Goal: Task Accomplishment & Management: Complete application form

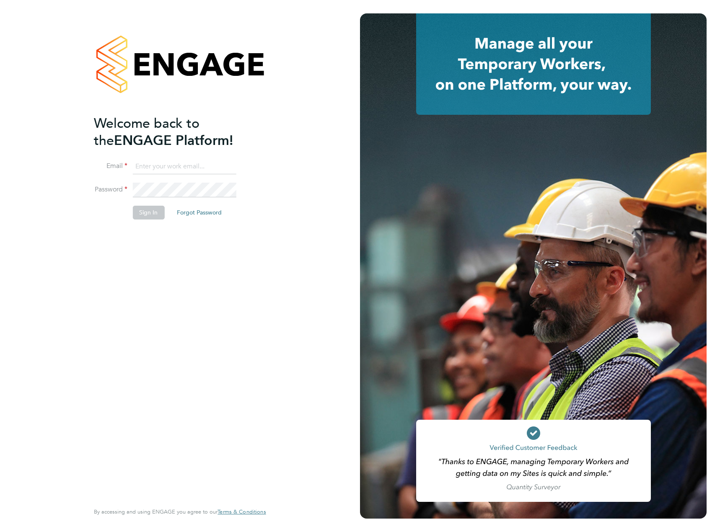
type input "maksymilian.grobelny@vistry.co.uk"
click at [143, 209] on button "Sign In" at bounding box center [148, 212] width 32 height 13
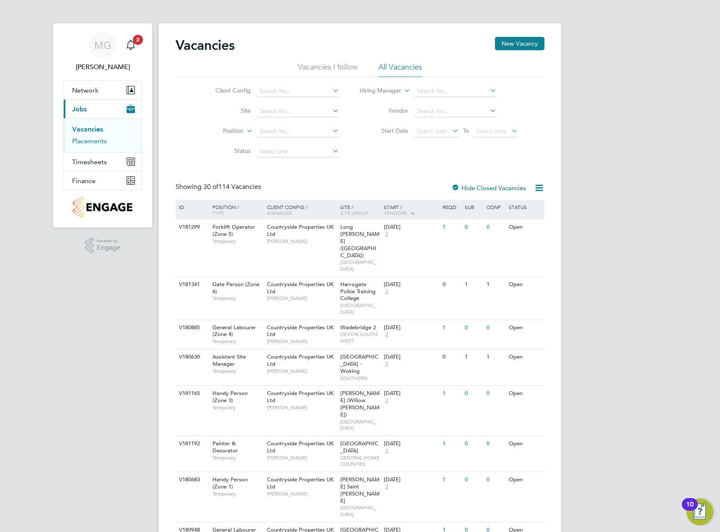
click at [96, 143] on link "Placements" at bounding box center [89, 141] width 35 height 8
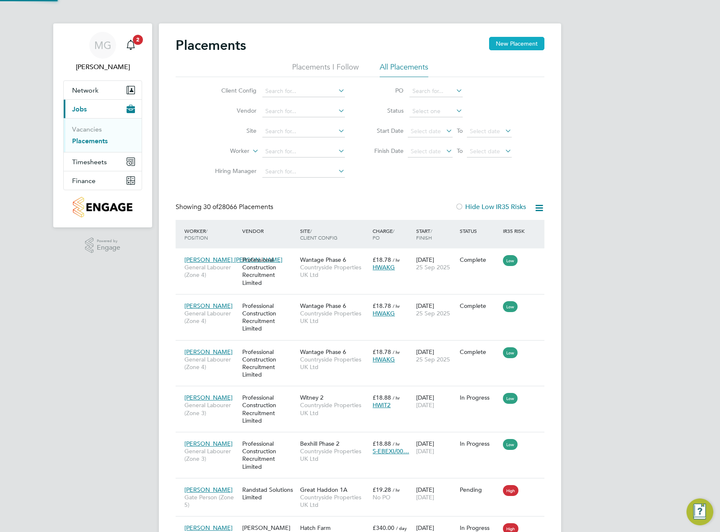
click at [502, 43] on button "New Placement" at bounding box center [516, 43] width 55 height 13
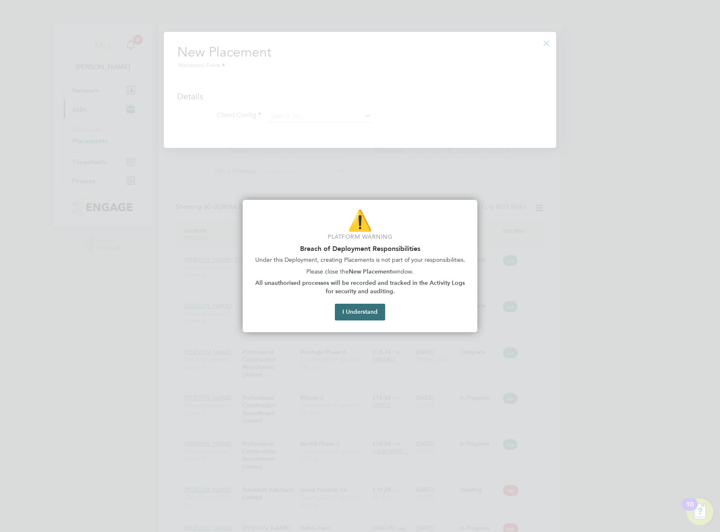
click at [371, 306] on button "I Understand" at bounding box center [360, 312] width 50 height 17
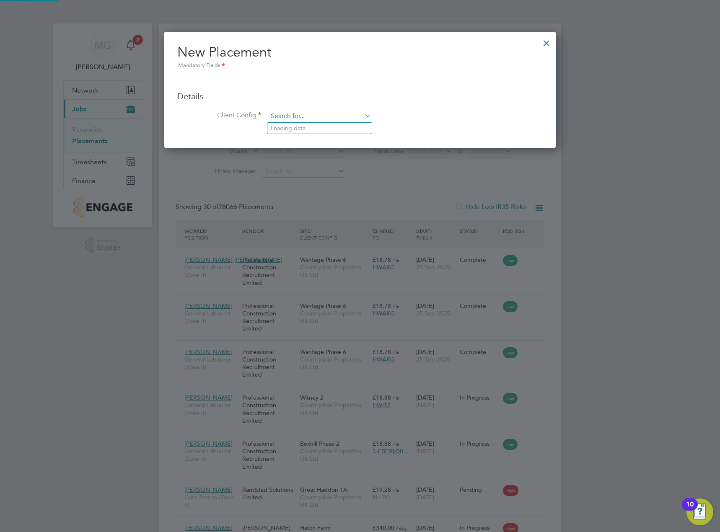
click at [322, 116] on input at bounding box center [320, 116] width 104 height 13
click at [548, 43] on div at bounding box center [546, 41] width 15 height 15
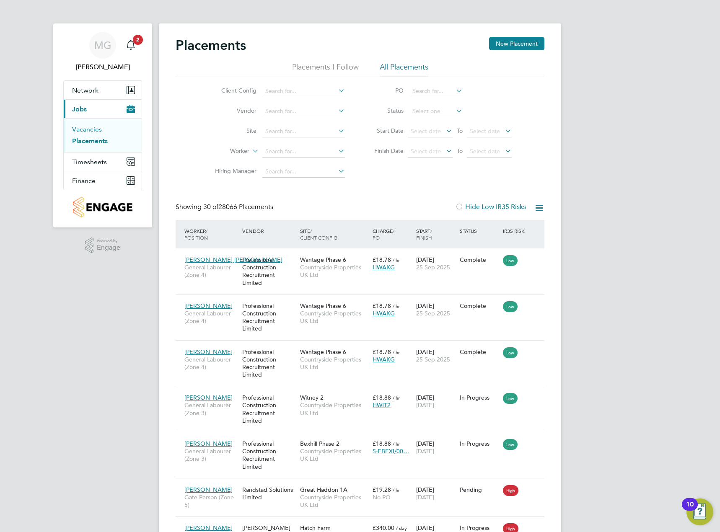
click at [92, 130] on link "Vacancies" at bounding box center [87, 129] width 30 height 8
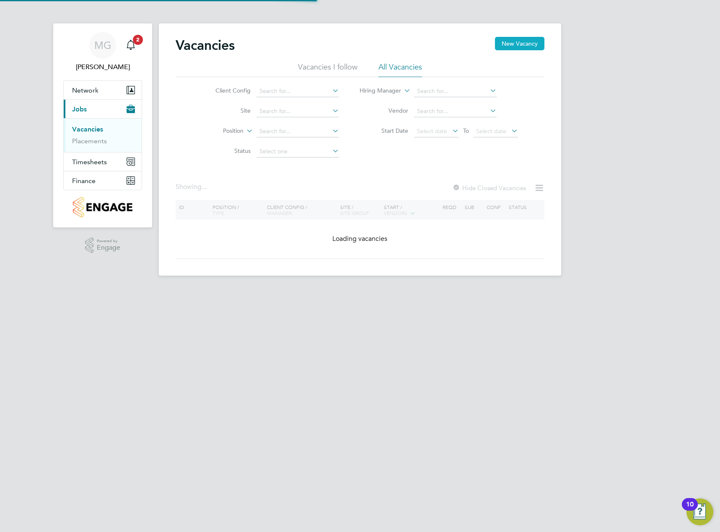
click at [515, 44] on button "New Vacancy" at bounding box center [519, 43] width 49 height 13
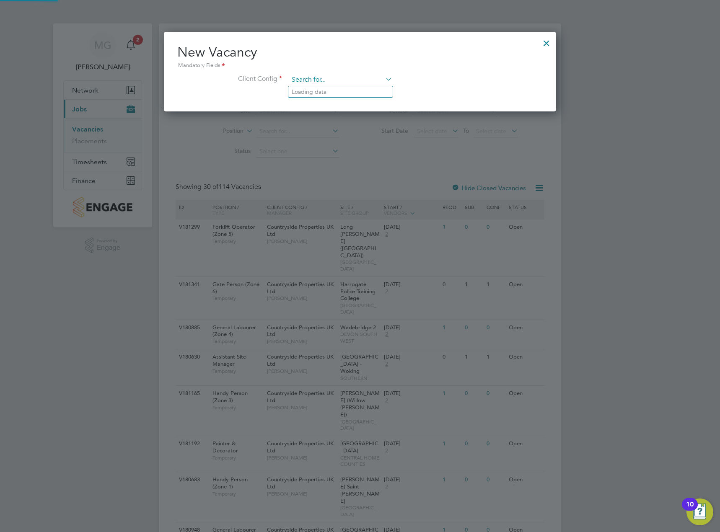
click at [371, 83] on input at bounding box center [341, 80] width 104 height 13
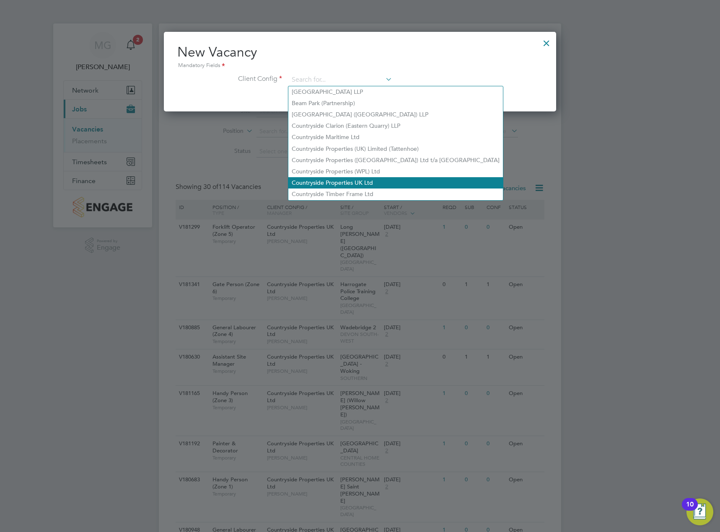
click at [370, 177] on li "Countryside Properties UK Ltd" at bounding box center [395, 182] width 215 height 11
type input "Countryside Properties UK Ltd"
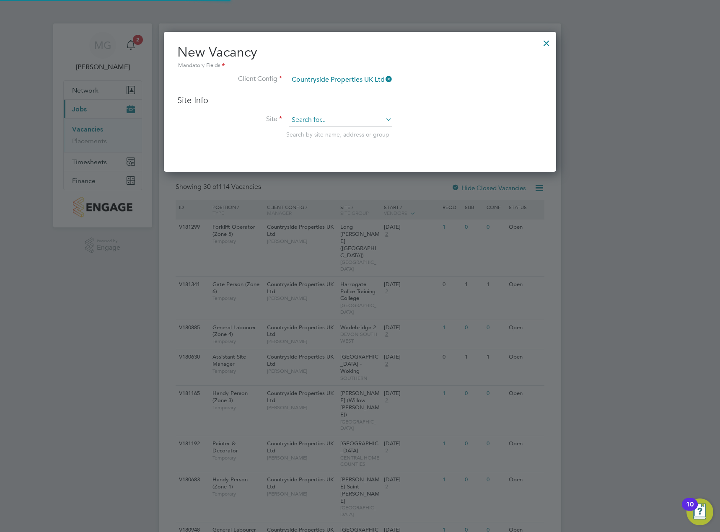
click at [333, 119] on input at bounding box center [341, 120] width 104 height 13
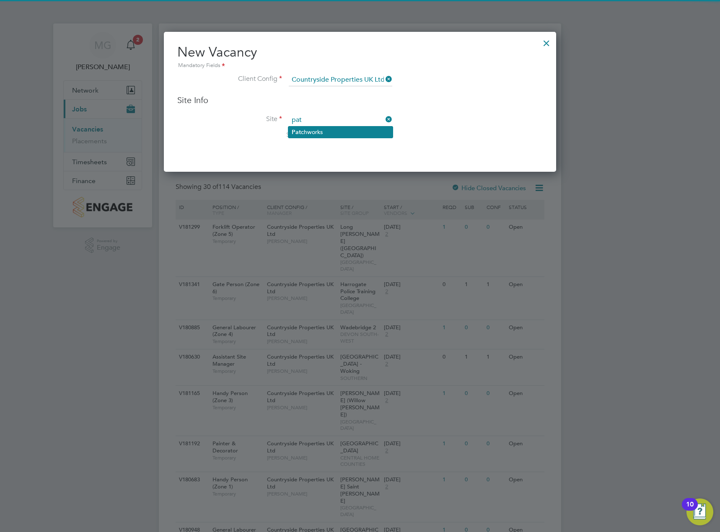
click at [293, 132] on b "Pat" at bounding box center [296, 132] width 9 height 7
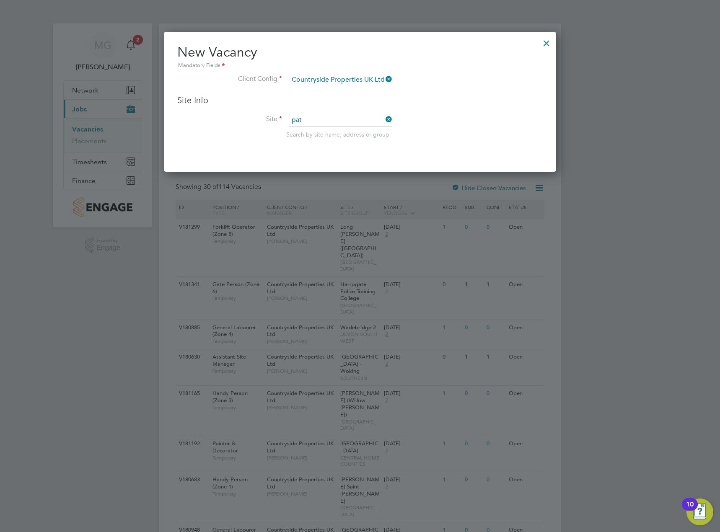
type input "Patchworks"
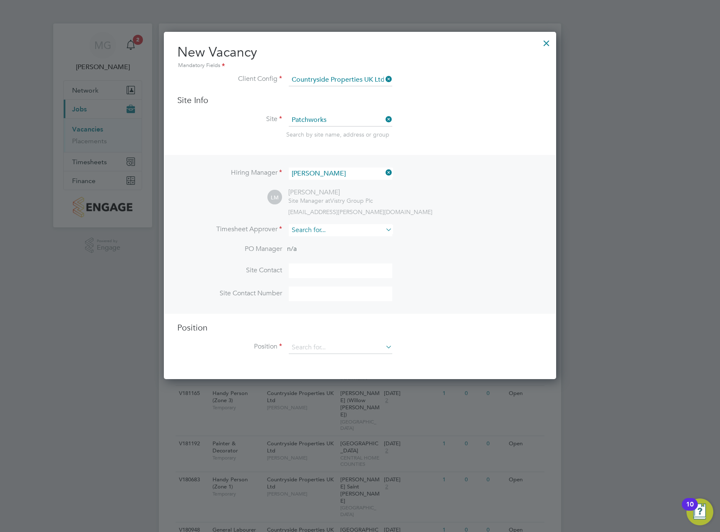
click at [323, 234] on input at bounding box center [341, 230] width 104 height 12
click at [311, 239] on li "Linse y McGovern" at bounding box center [342, 242] width 108 height 11
type input "[PERSON_NAME]"
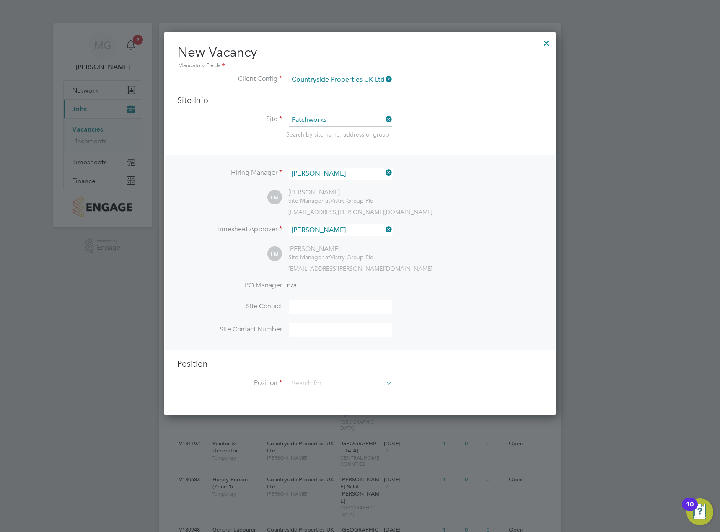
click at [331, 392] on li "Position" at bounding box center [360, 388] width 366 height 21
click at [333, 385] on input at bounding box center [341, 384] width 104 height 13
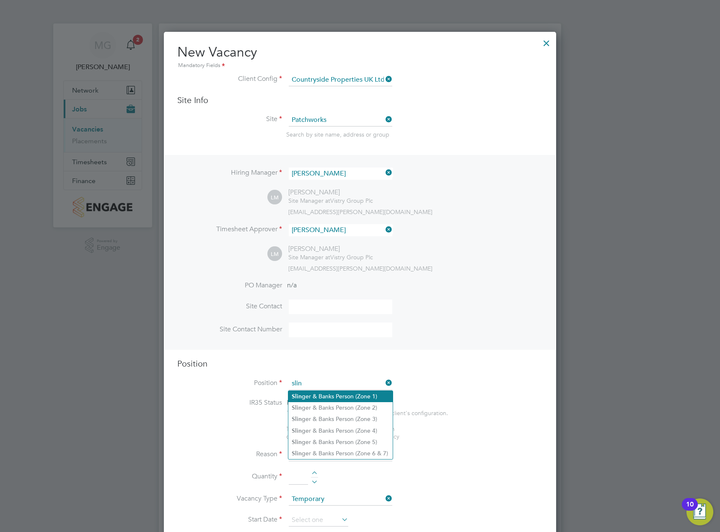
click at [334, 392] on li "Slin ger & Banks Person (Zone 1)" at bounding box center [340, 396] width 104 height 11
type input "Slinger & Banks Person (Zone 1)"
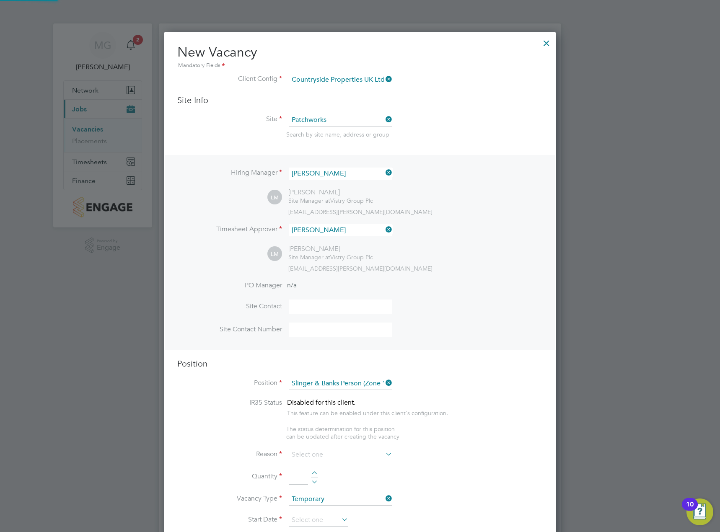
type textarea "- You will be responsible for directing the movement and loading/unloading the …"
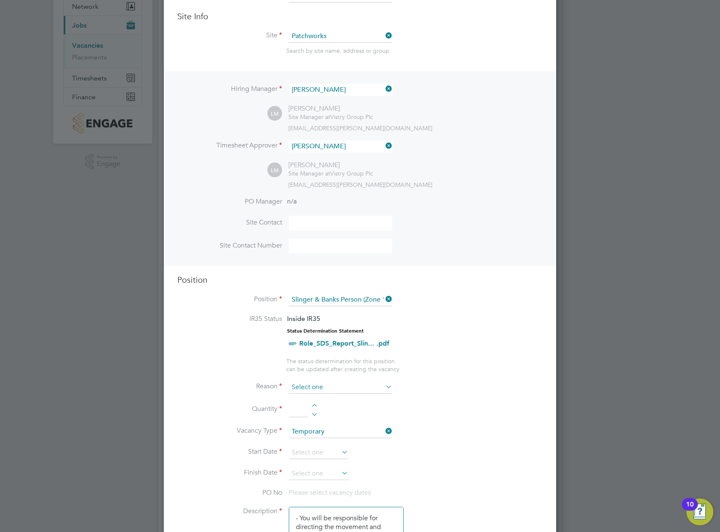
click at [314, 385] on input at bounding box center [341, 388] width 104 height 13
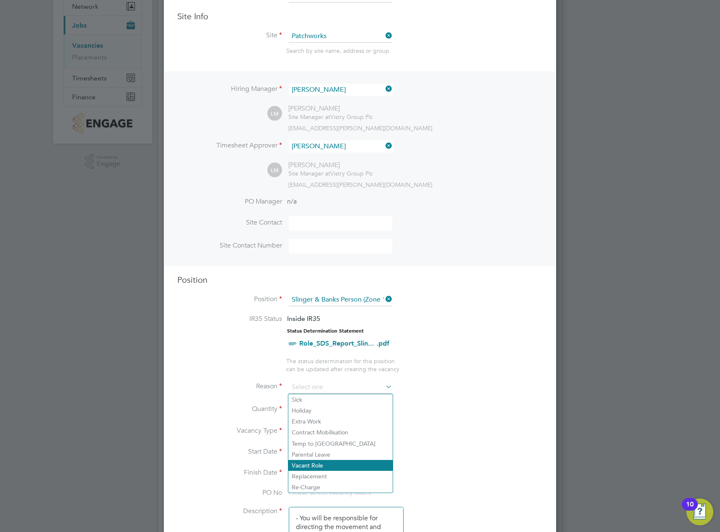
click at [325, 463] on li "Vacant Role" at bounding box center [340, 465] width 104 height 11
type input "Vacant Role"
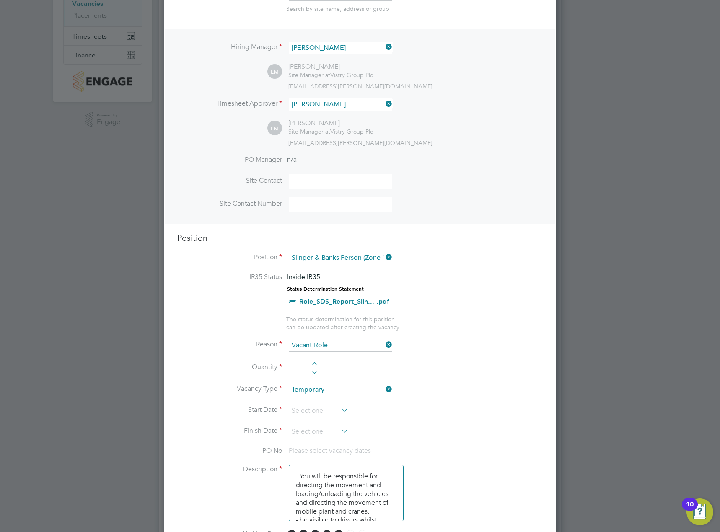
click at [299, 373] on input at bounding box center [298, 368] width 19 height 15
type input "1"
click at [305, 412] on input at bounding box center [319, 411] width 60 height 13
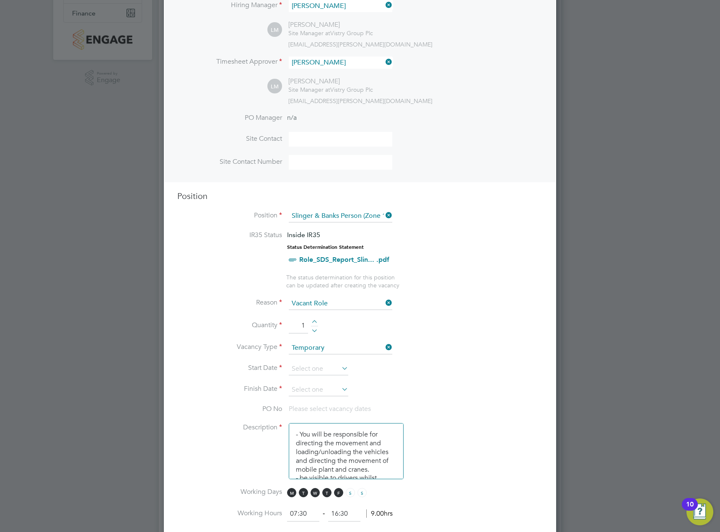
click at [340, 366] on icon at bounding box center [340, 369] width 0 height 12
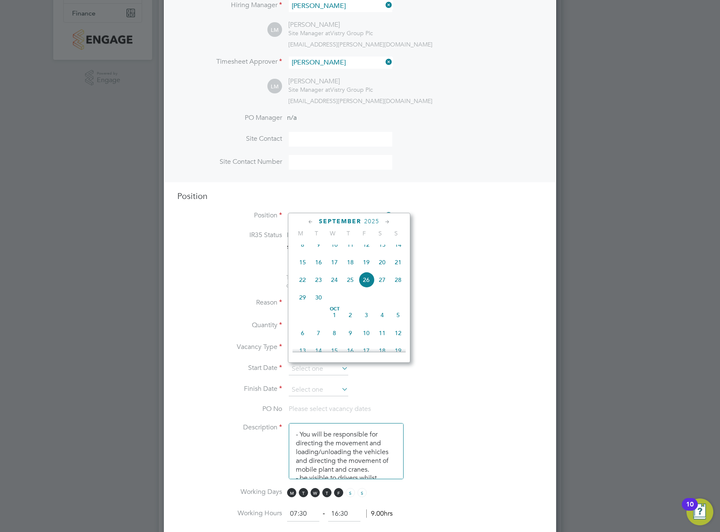
click at [303, 288] on span "22" at bounding box center [303, 280] width 16 height 16
type input "[DATE]"
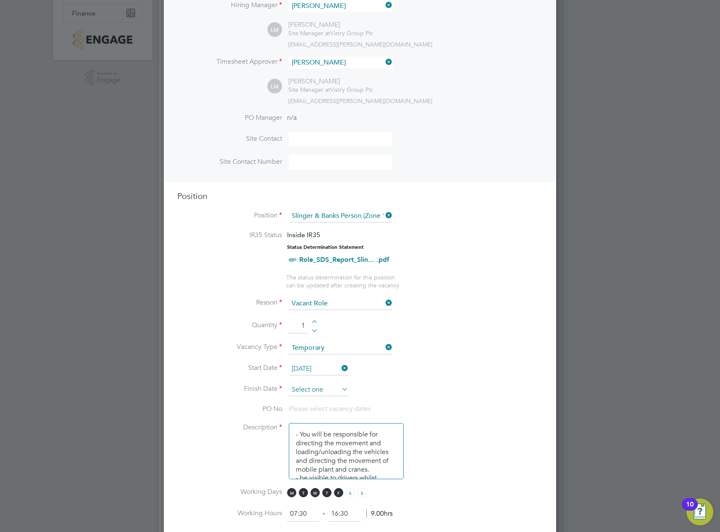
click at [338, 389] on input at bounding box center [319, 390] width 60 height 13
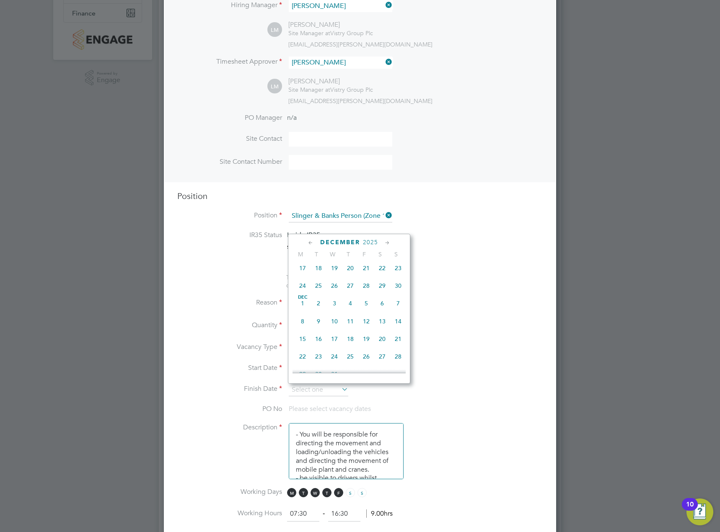
scroll to position [560, 0]
click at [305, 270] on span "[DATE]" at bounding box center [303, 262] width 16 height 16
type input "[DATE]"
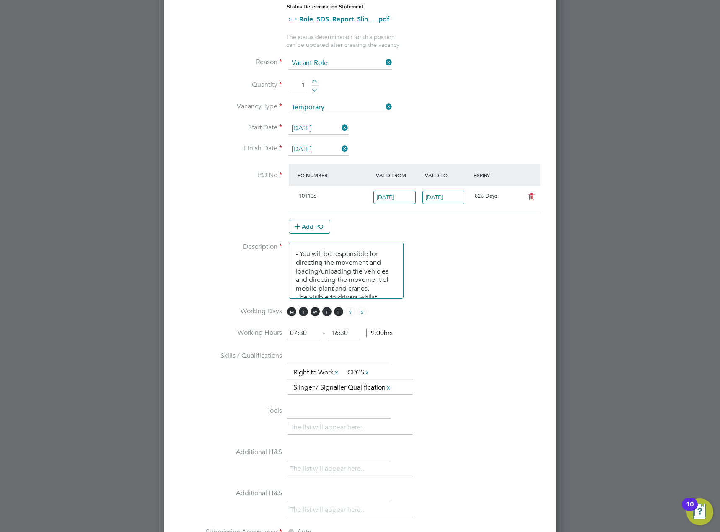
scroll to position [419, 0]
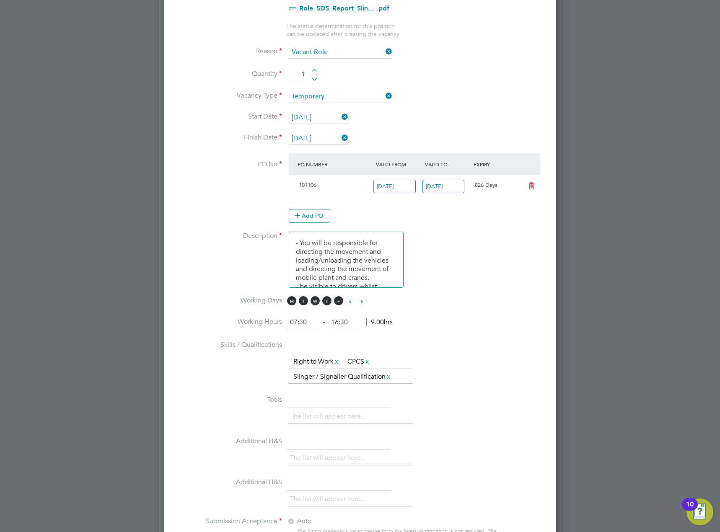
click at [295, 323] on input "07:30" at bounding box center [303, 322] width 32 height 15
click at [337, 320] on input at bounding box center [344, 322] width 32 height 15
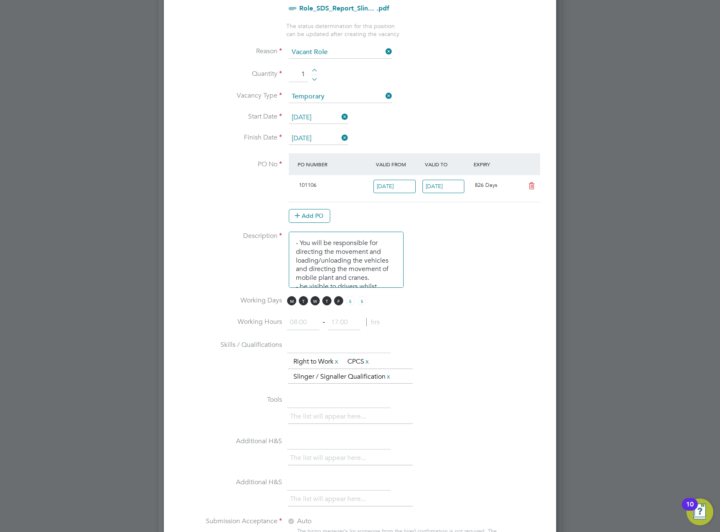
type input "18:00"
click at [358, 326] on input at bounding box center [344, 322] width 32 height 15
click at [305, 323] on input at bounding box center [303, 322] width 32 height 15
type input "08:00"
click at [345, 325] on input at bounding box center [344, 322] width 32 height 15
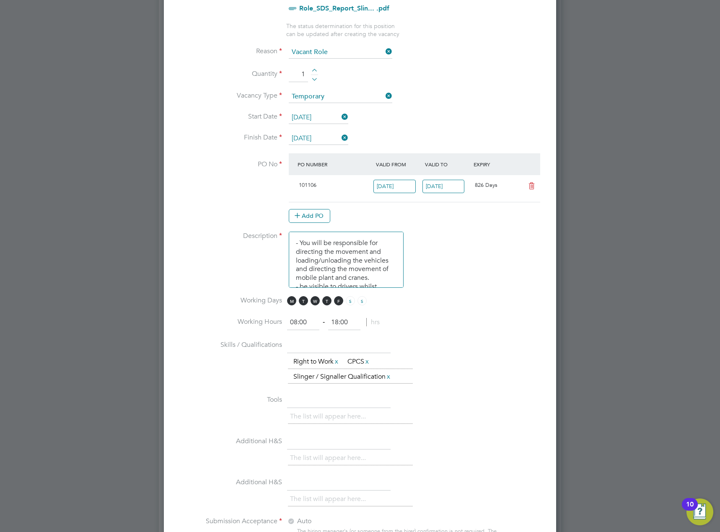
type input "18:00"
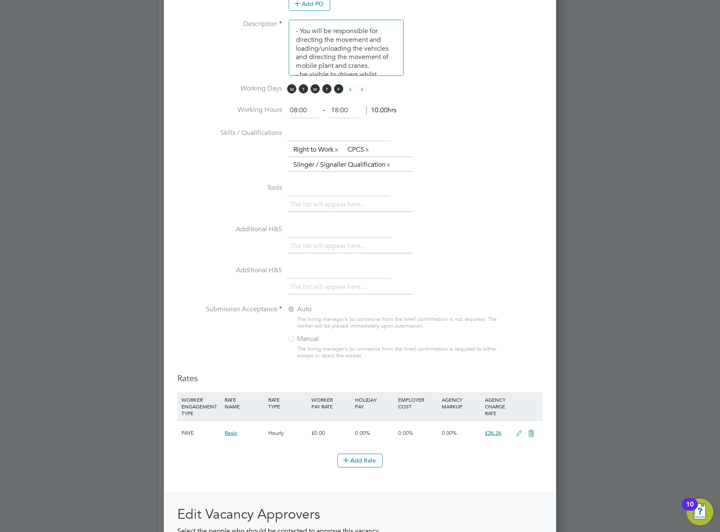
scroll to position [713, 0]
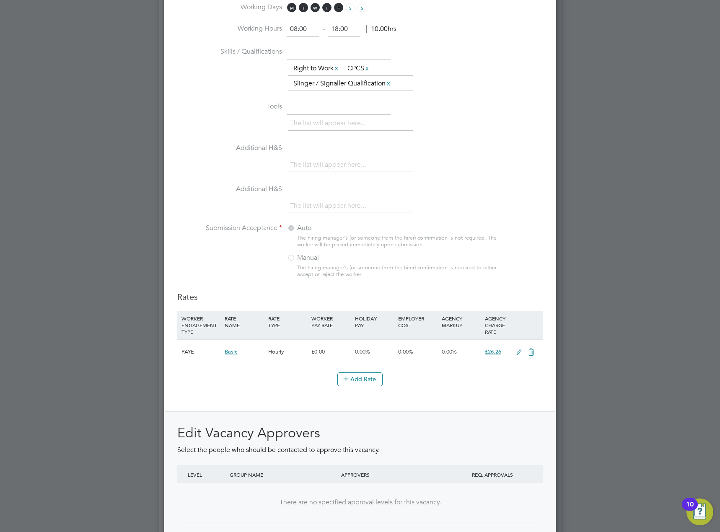
click at [517, 351] on icon at bounding box center [519, 352] width 10 height 7
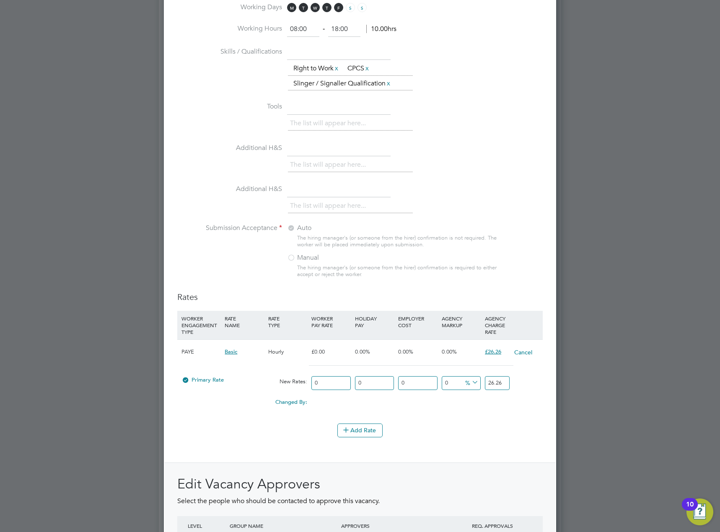
scroll to position [1331, 393]
click at [493, 382] on input "26.26" at bounding box center [497, 383] width 25 height 14
type input "23.50"
click at [484, 465] on div "Edit Vacancy Approvers Select the people who should be contacted to approve thi…" at bounding box center [360, 533] width 391 height 140
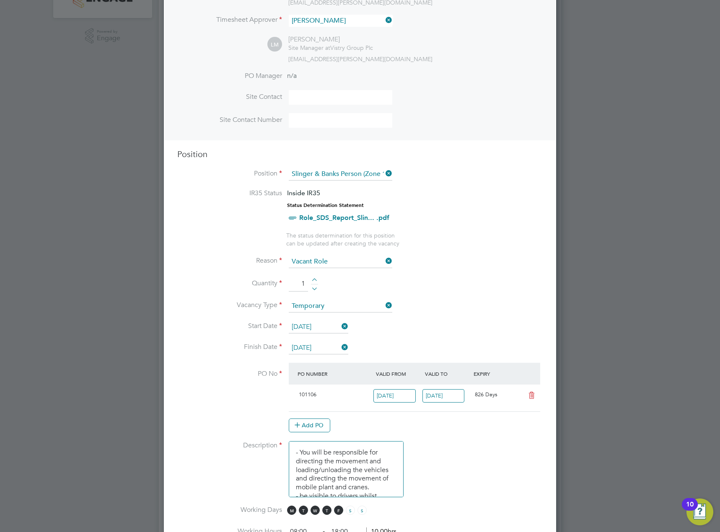
scroll to position [335, 0]
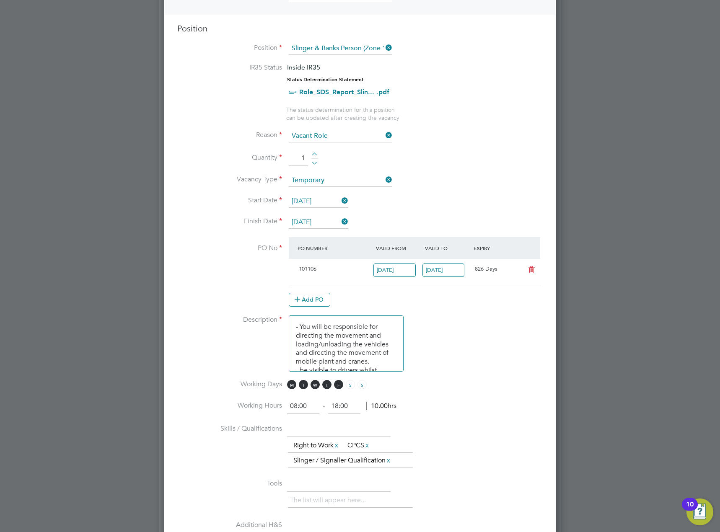
click at [340, 202] on icon at bounding box center [340, 201] width 0 height 12
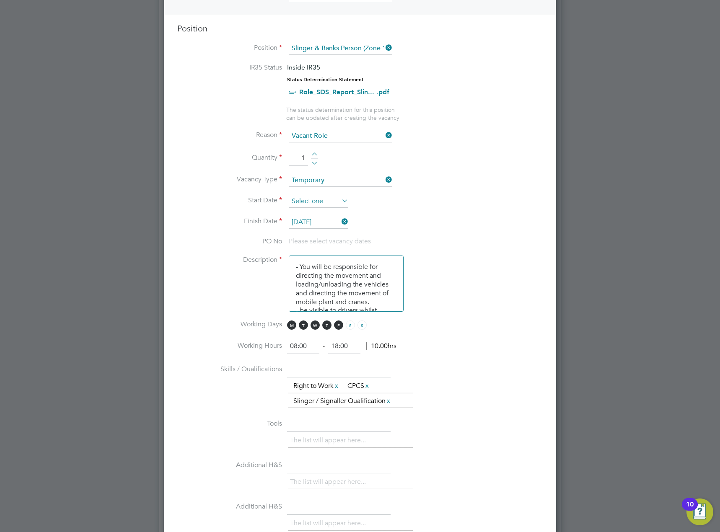
scroll to position [1271, 393]
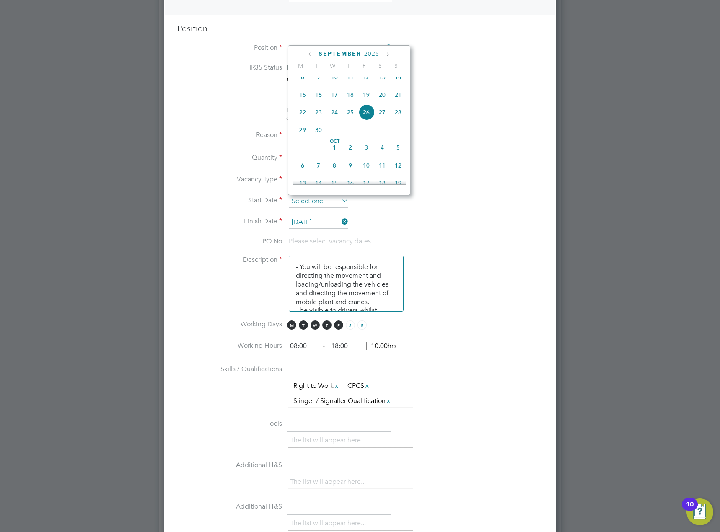
click at [329, 204] on input at bounding box center [319, 201] width 60 height 13
click at [322, 120] on span "23" at bounding box center [319, 112] width 16 height 16
type input "[DATE]"
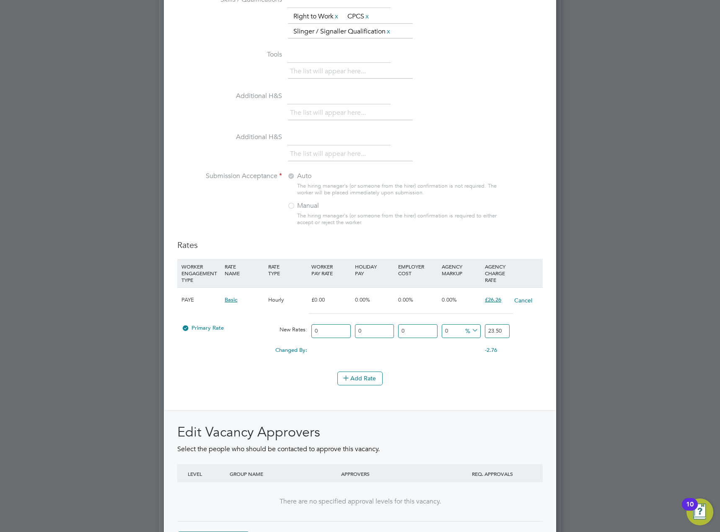
scroll to position [829, 0]
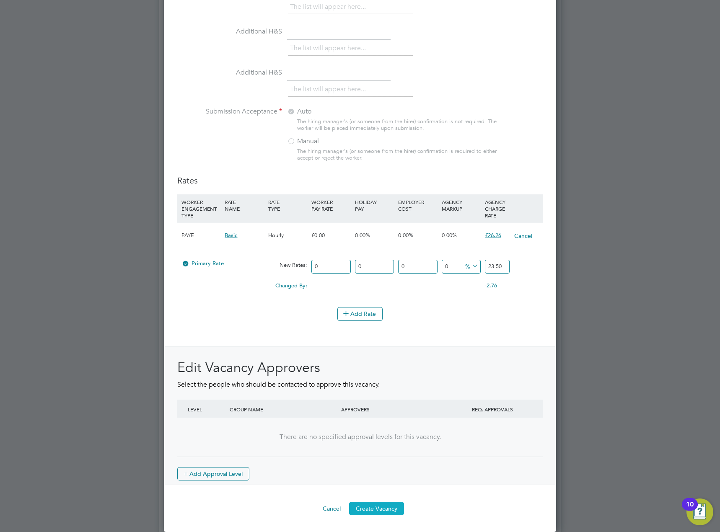
click at [386, 508] on button "Create Vacancy" at bounding box center [376, 508] width 55 height 13
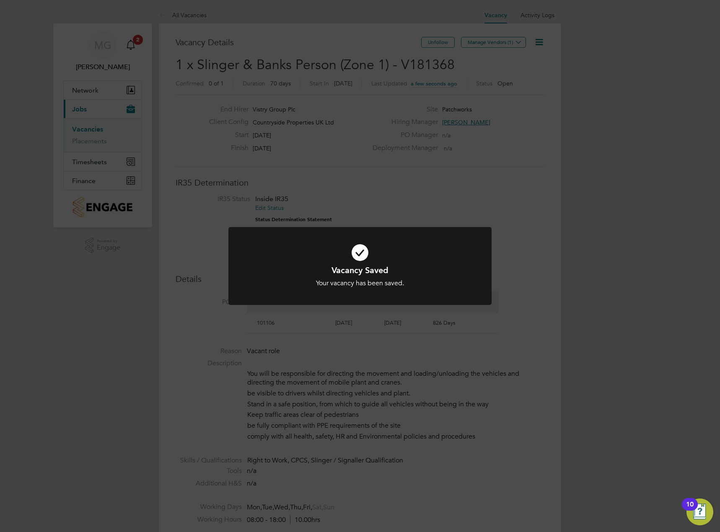
click at [505, 67] on div "Vacancy Saved Your vacancy has been saved. Cancel Okay" at bounding box center [360, 266] width 720 height 532
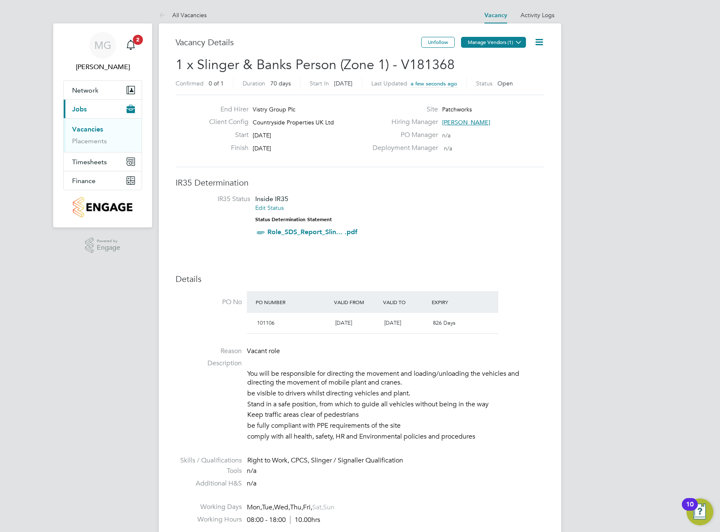
click at [503, 42] on button "Manage Vendors (1)" at bounding box center [493, 42] width 65 height 11
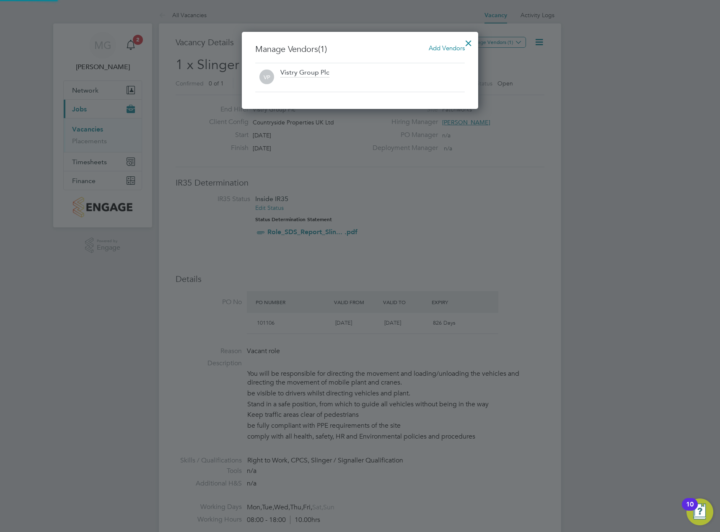
scroll to position [78, 237]
click at [431, 48] on span "Add Vendors" at bounding box center [447, 48] width 36 height 8
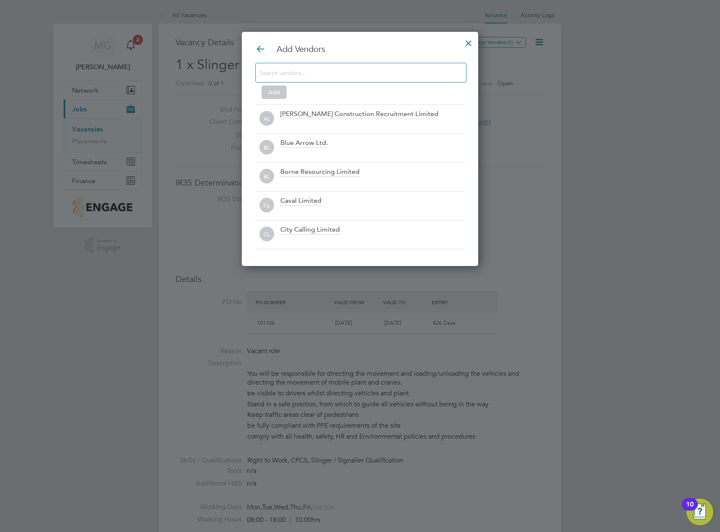
scroll to position [235, 237]
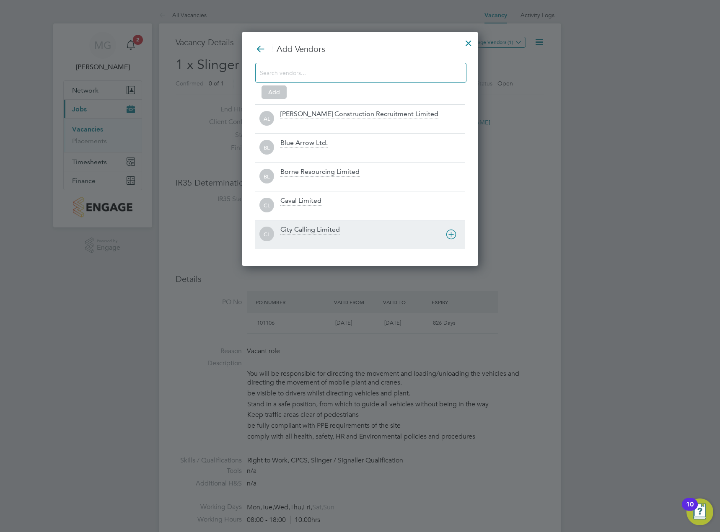
click at [449, 233] on icon at bounding box center [451, 234] width 10 height 10
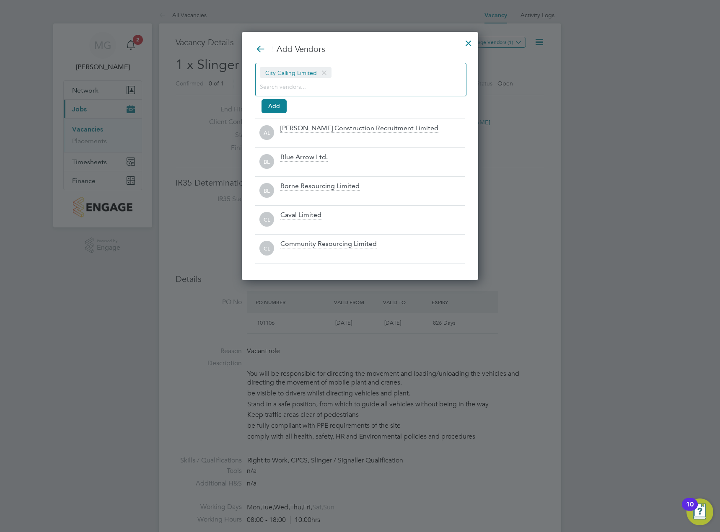
click at [288, 103] on div "City Calling Limited Add" at bounding box center [360, 86] width 210 height 47
click at [280, 110] on button "Add" at bounding box center [274, 105] width 25 height 13
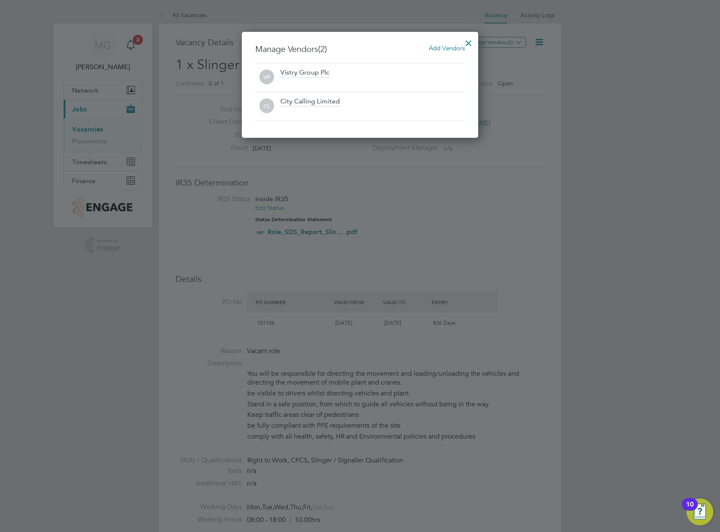
click at [468, 44] on div at bounding box center [468, 41] width 15 height 15
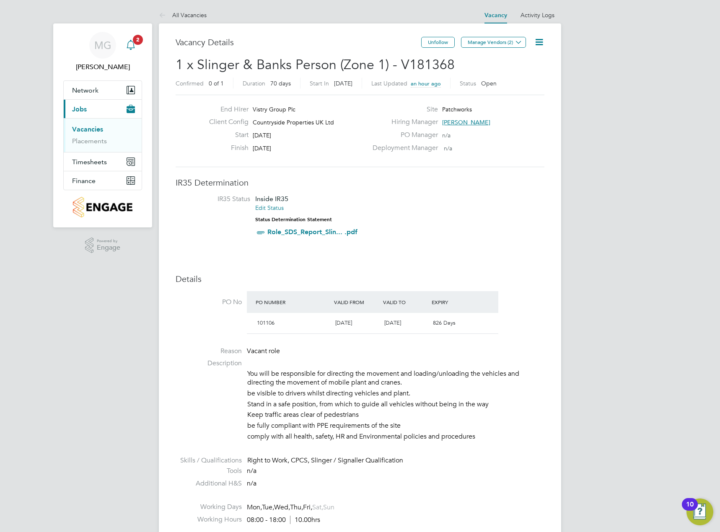
click at [131, 41] on icon "Main navigation" at bounding box center [131, 44] width 8 height 8
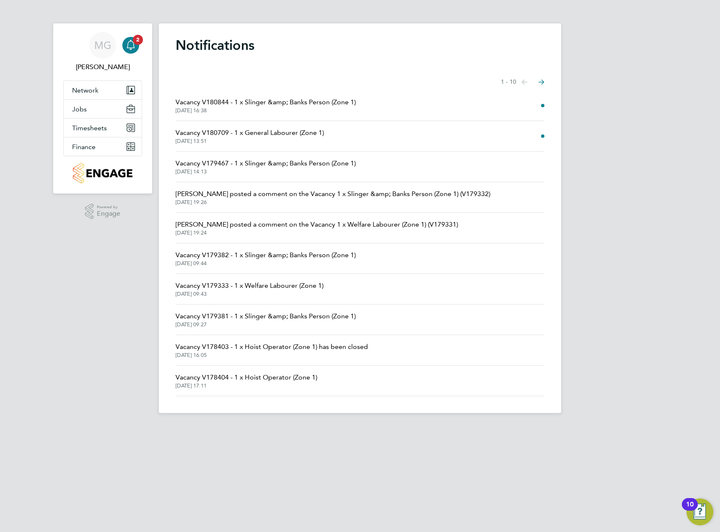
click at [530, 104] on li "Vacancy V180844 - 1 x Slinger &amp; Banks Person (Zone 1) 19 Sep 2025, 16:38" at bounding box center [360, 106] width 369 height 31
click at [314, 109] on span "19 Sep 2025, 16:38" at bounding box center [266, 110] width 180 height 7
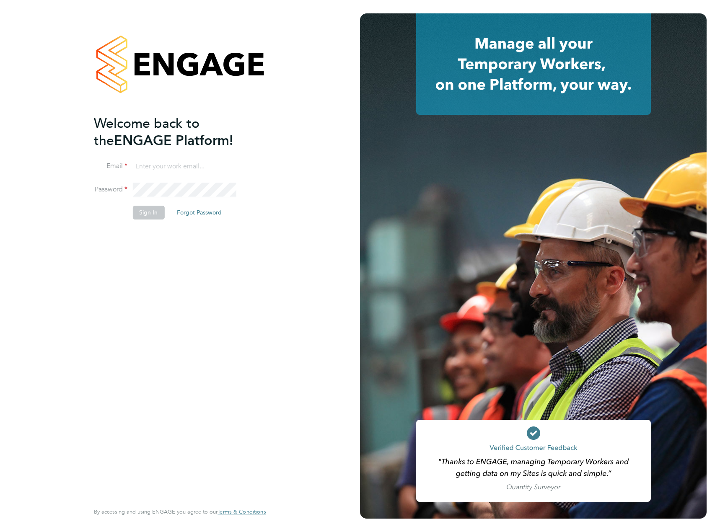
type input "maksymilian.grobelny@vistry.co.uk"
click at [155, 215] on button "Sign In" at bounding box center [148, 212] width 32 height 13
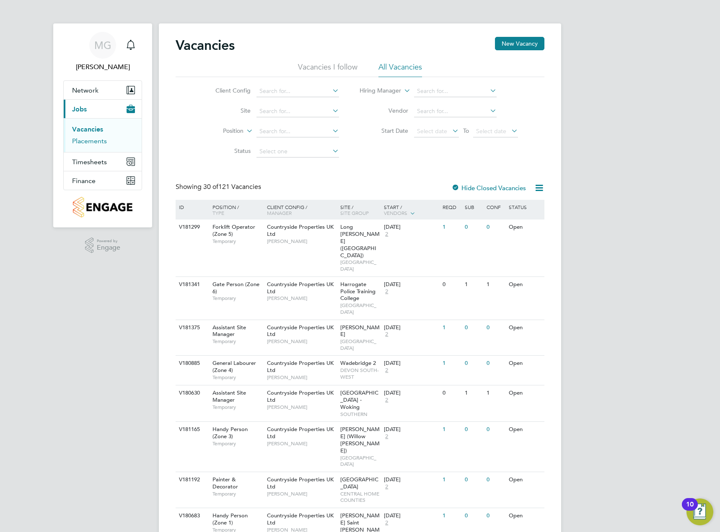
click at [95, 140] on link "Placements" at bounding box center [89, 141] width 35 height 8
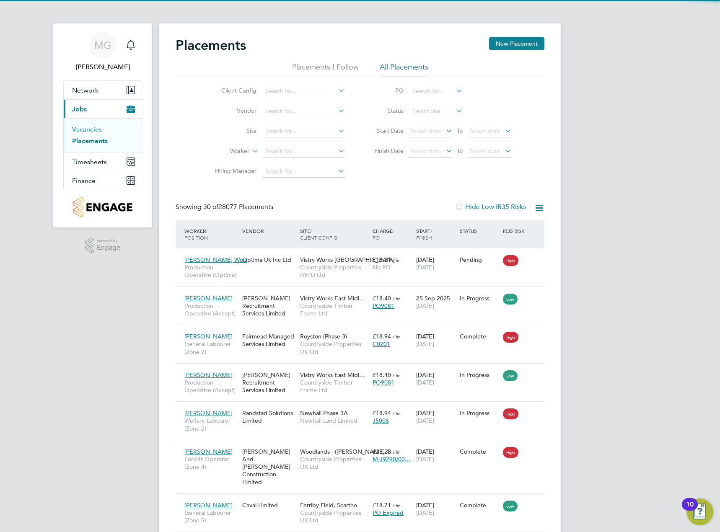
click at [96, 131] on link "Vacancies" at bounding box center [87, 129] width 30 height 8
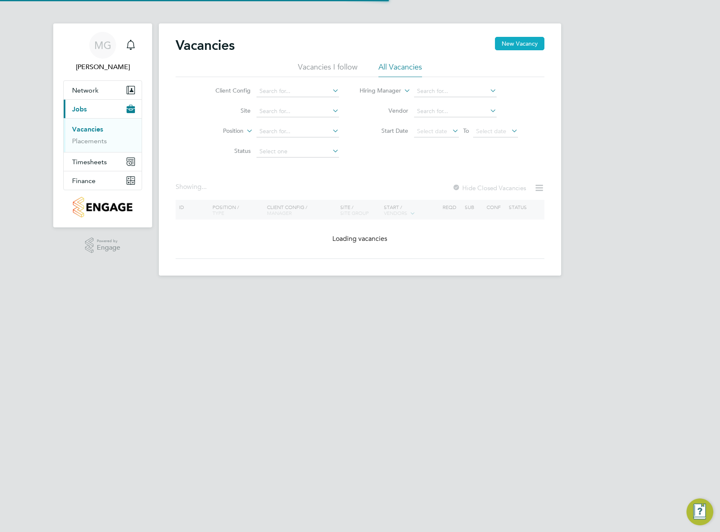
click at [517, 42] on button "New Vacancy" at bounding box center [519, 43] width 49 height 13
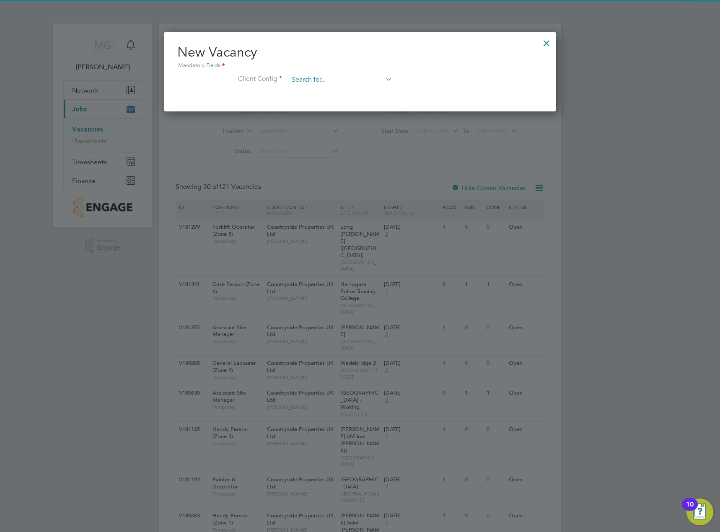
click at [333, 83] on input at bounding box center [341, 80] width 104 height 13
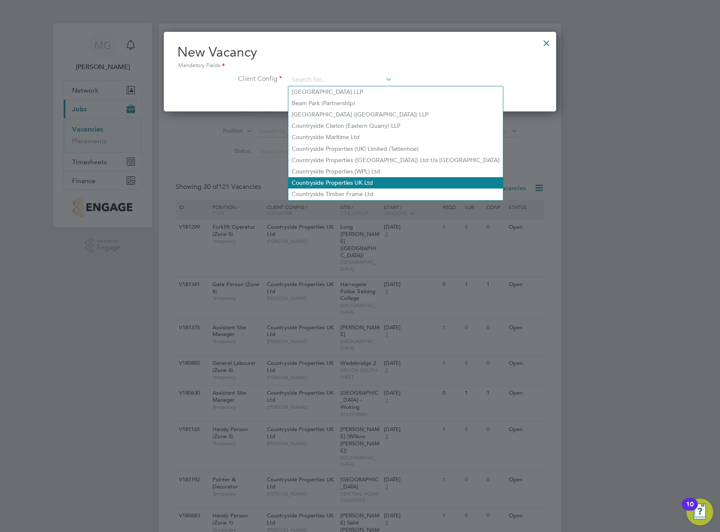
click at [347, 177] on li "Countryside Properties UK Ltd" at bounding box center [395, 182] width 215 height 11
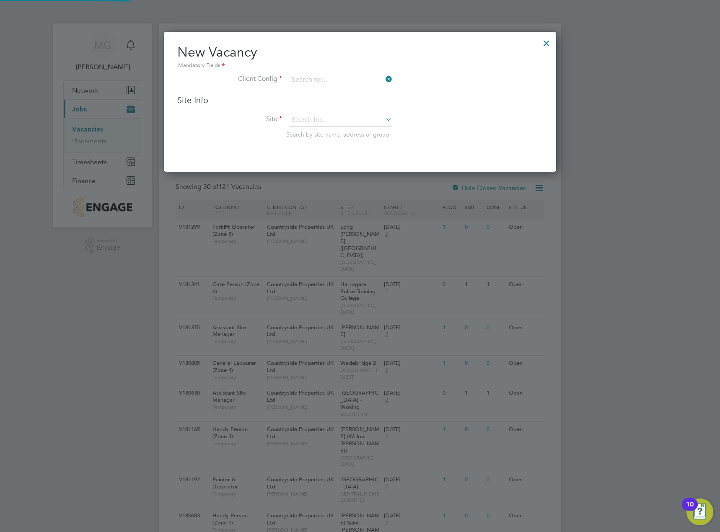
type input "Countryside Properties UK Ltd"
click at [332, 121] on input at bounding box center [341, 120] width 104 height 13
click at [326, 131] on li "Patch works" at bounding box center [340, 132] width 104 height 11
type input "Patchworks"
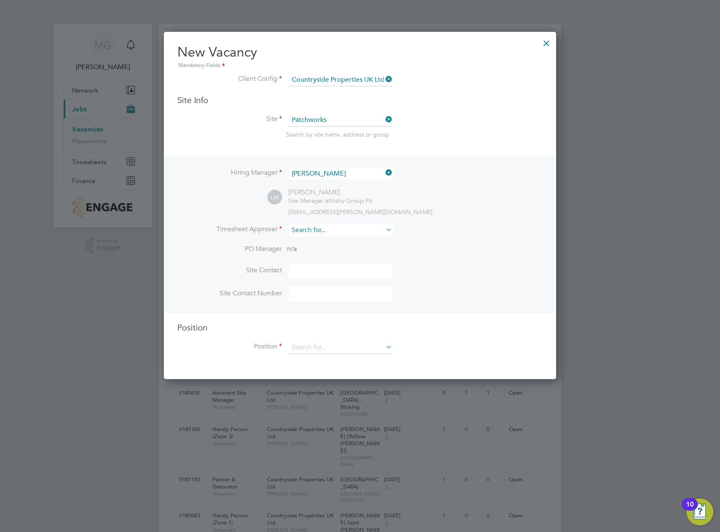
click at [335, 231] on input at bounding box center [341, 230] width 104 height 12
click at [333, 245] on li "Lins [PERSON_NAME]" at bounding box center [340, 242] width 104 height 11
type input "[PERSON_NAME]"
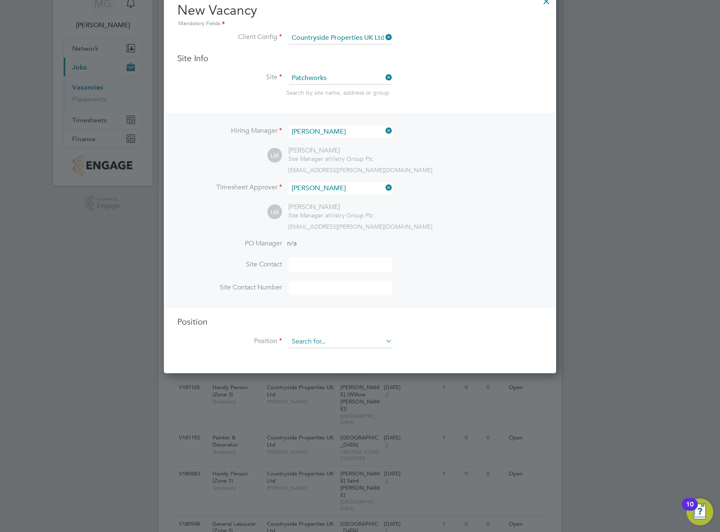
click at [322, 345] on input at bounding box center [341, 342] width 104 height 13
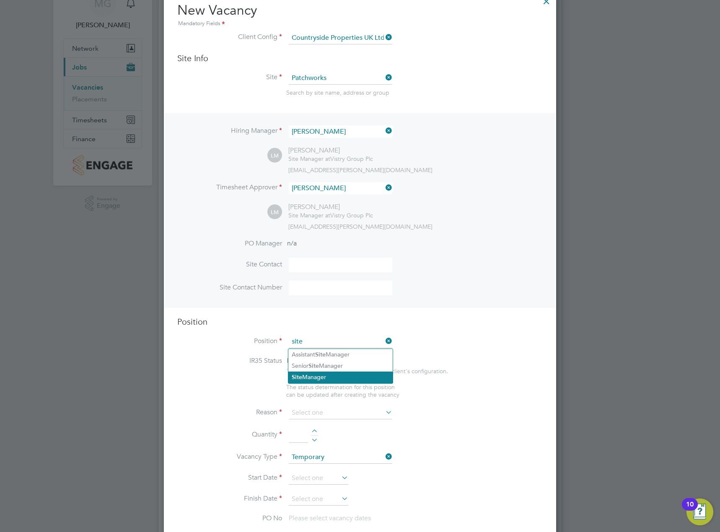
click at [333, 374] on li "Site Manager" at bounding box center [340, 377] width 104 height 11
type input "Site Manager"
type textarea "• Loremip dolo sitam con adipisc eli se doeiusmodt inci utl etdolore magnaaliqu…"
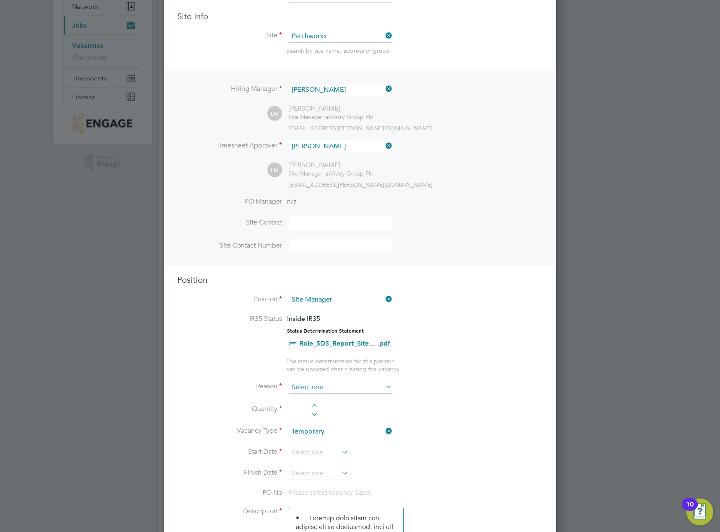
click at [314, 390] on input at bounding box center [341, 388] width 104 height 13
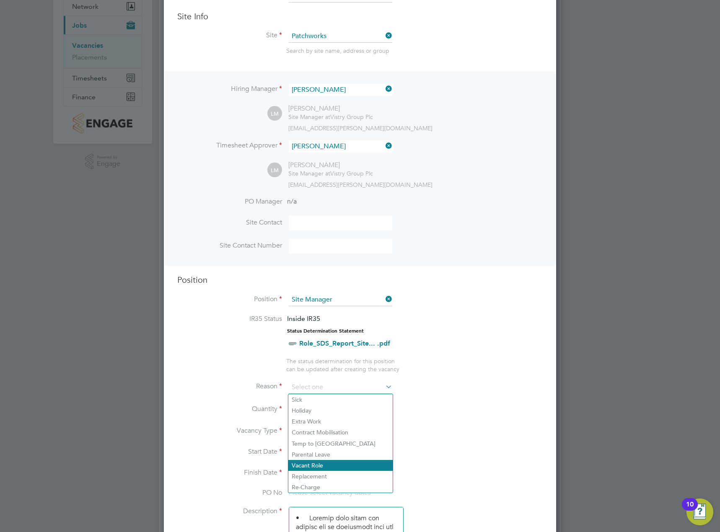
click at [327, 463] on li "Vacant Role" at bounding box center [340, 465] width 104 height 11
type input "Vacant Role"
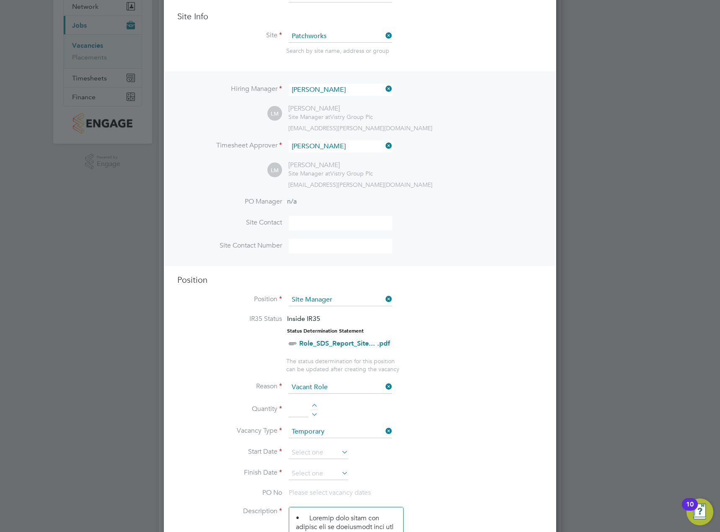
click at [300, 410] on input at bounding box center [298, 409] width 19 height 15
type input "1"
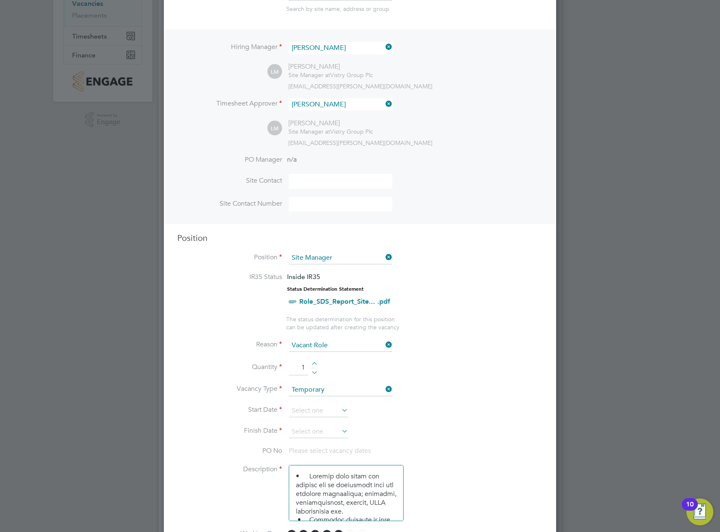
click at [328, 401] on li "Vacancy Type Temporary" at bounding box center [360, 394] width 366 height 21
drag, startPoint x: 328, startPoint y: 402, endPoint x: 330, endPoint y: 408, distance: 6.2
click at [330, 408] on input at bounding box center [319, 411] width 60 height 13
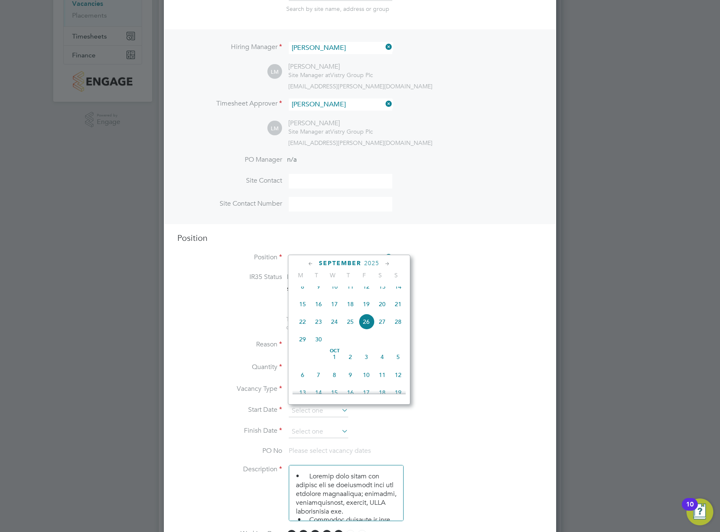
click at [364, 326] on span "26" at bounding box center [366, 322] width 16 height 16
type input "[DATE]"
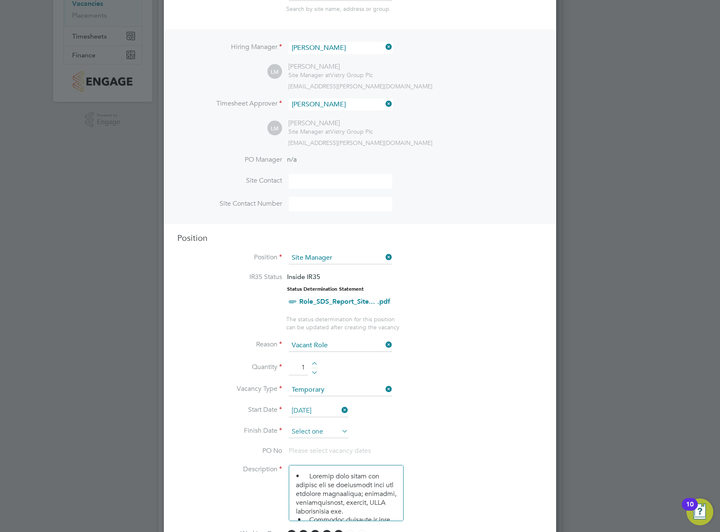
click at [328, 431] on input at bounding box center [319, 432] width 60 height 13
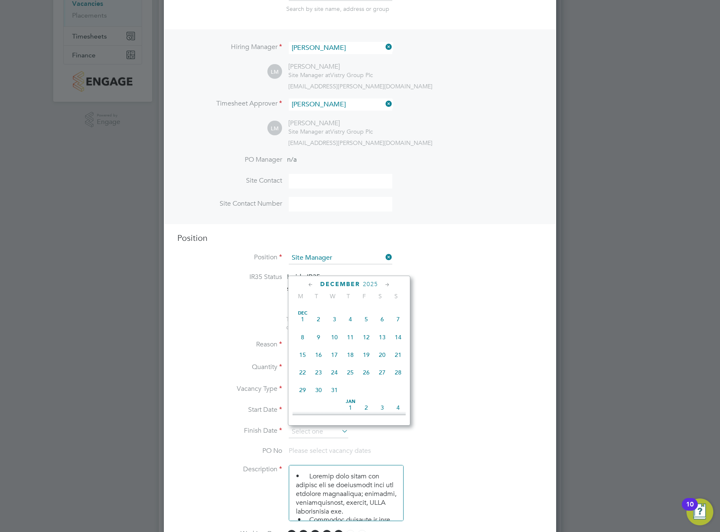
click at [305, 327] on span "[DATE]" at bounding box center [303, 320] width 16 height 16
type input "[DATE]"
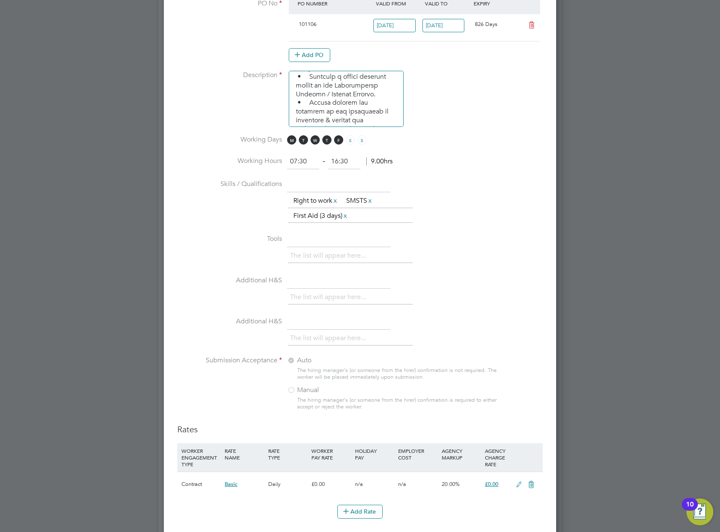
scroll to position [629, 0]
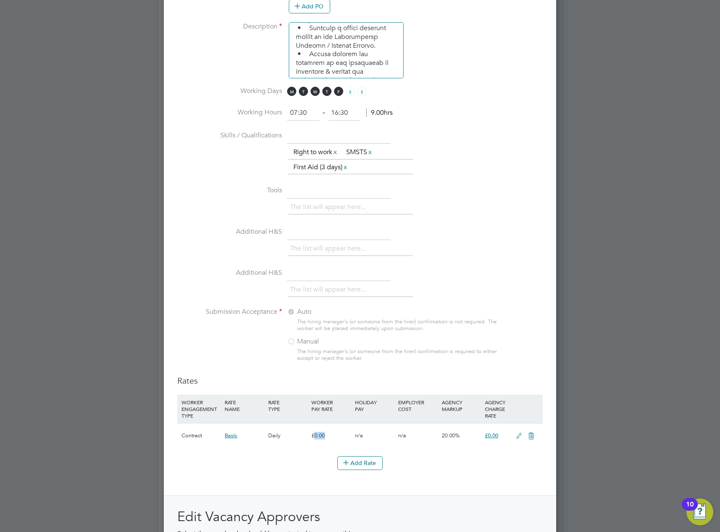
drag, startPoint x: 313, startPoint y: 437, endPoint x: 338, endPoint y: 439, distance: 24.9
click at [338, 439] on div "£0.00" at bounding box center [330, 436] width 43 height 24
click at [522, 435] on icon at bounding box center [519, 436] width 10 height 7
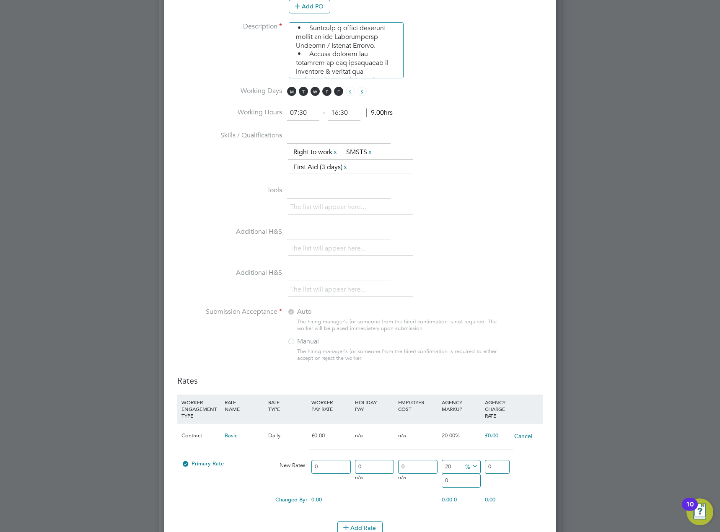
scroll to position [1331, 393]
click at [470, 464] on icon at bounding box center [470, 467] width 0 height 12
drag, startPoint x: 502, startPoint y: 467, endPoint x: 488, endPoint y: 467, distance: 13.8
click at [488, 467] on input "0" at bounding box center [497, 467] width 25 height 14
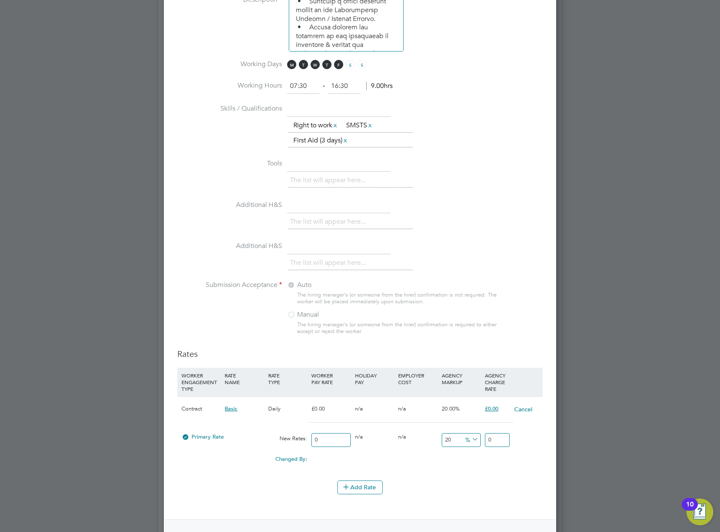
scroll to position [671, 0]
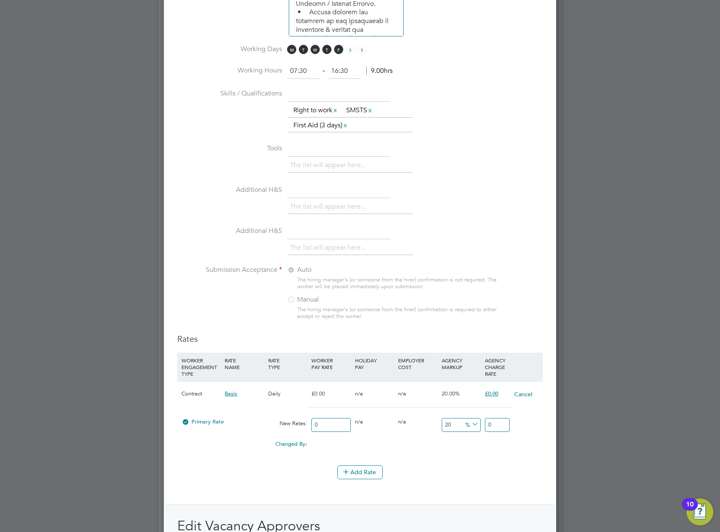
type input "3"
type input "0"
type input "3"
type input "1033.3333333333333"
type input "34"
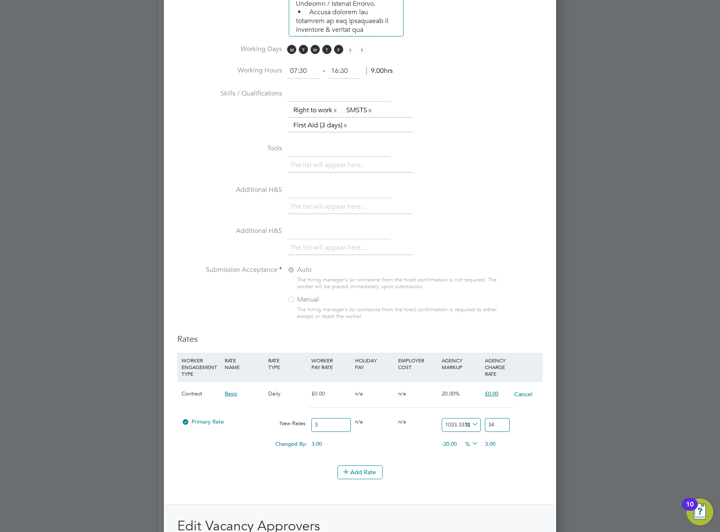
type input "11233.333333333334"
type input "340"
type input "1033.3333333333333"
type input "34"
type input "0"
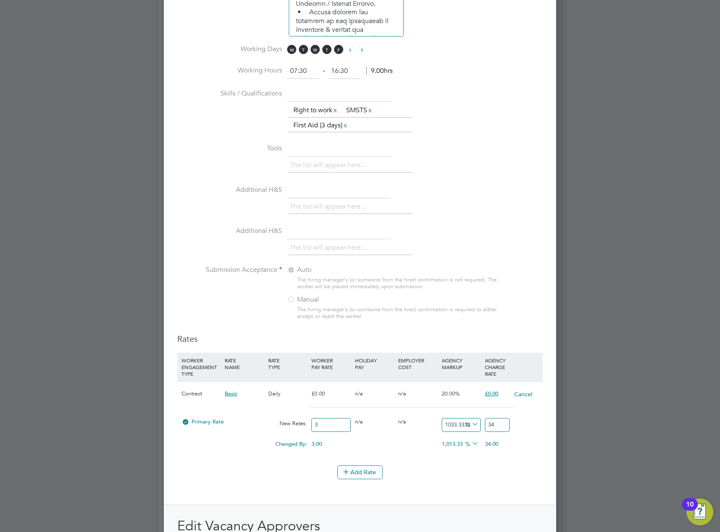
type input "3"
type input "1000"
type input "33"
type input "10900"
type input "330"
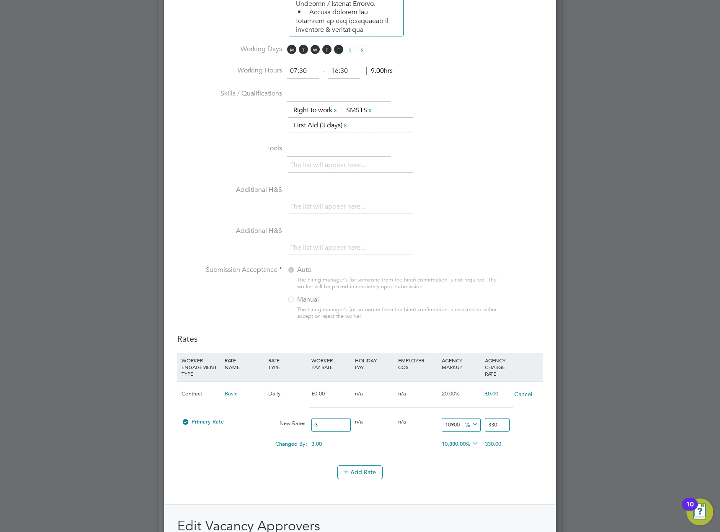
click at [504, 466] on div "Add Rate" at bounding box center [360, 472] width 366 height 13
click at [470, 424] on span "%" at bounding box center [470, 424] width 17 height 9
click at [458, 426] on input "10900" at bounding box center [461, 425] width 39 height 14
click at [462, 427] on input "10900" at bounding box center [461, 425] width 39 height 14
type input "1090"
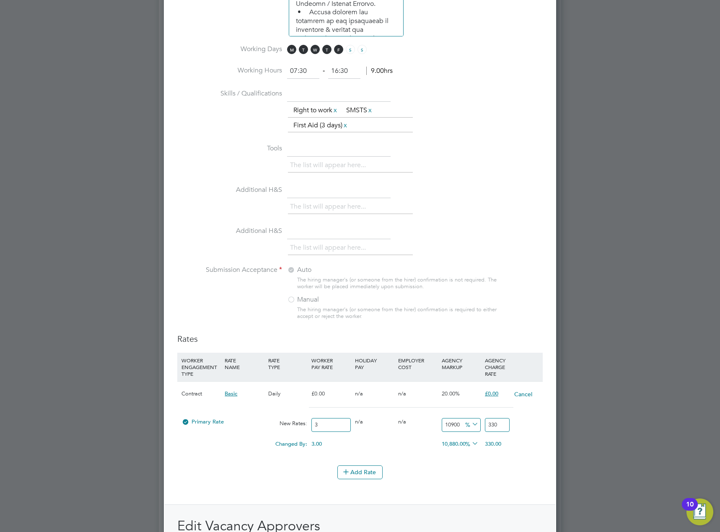
type input "35.7"
type input "109"
type input "6.27"
type input "10"
type input "3.3"
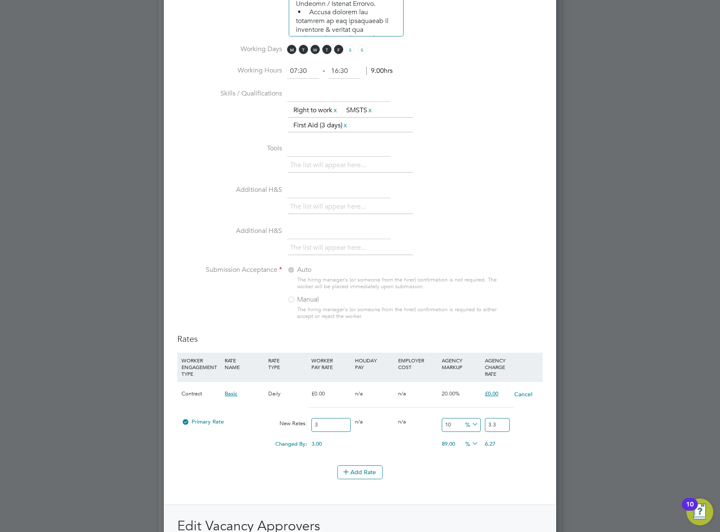
type input "1"
type input "3.03"
type input "0"
type input "3"
click at [451, 457] on div "Changed By: 3.00 0.00 0.00 -20.00 0 % 3.00" at bounding box center [360, 446] width 366 height 21
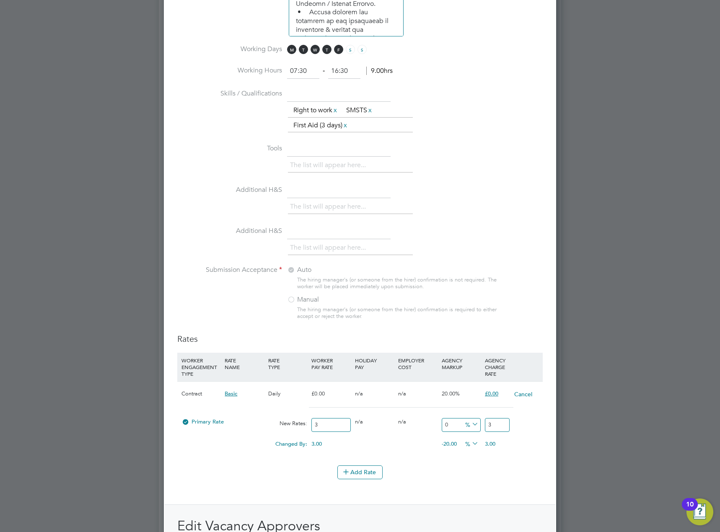
click at [492, 423] on input "3" at bounding box center [497, 425] width 25 height 14
type input "1000"
type input "33"
type input "10900"
type input "327"
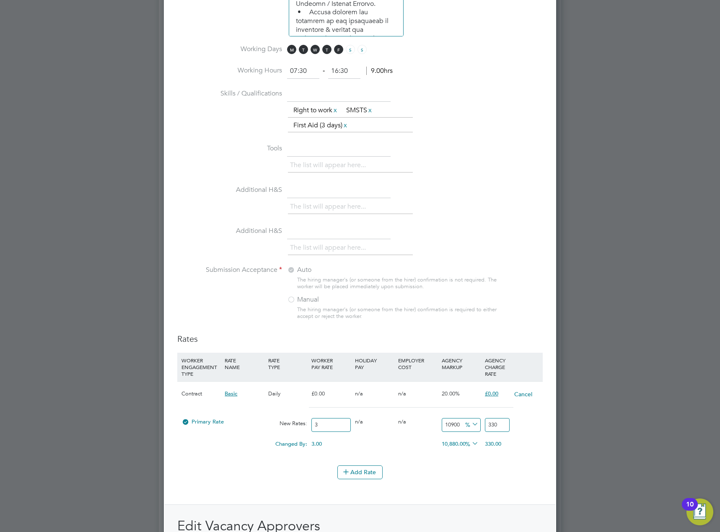
type input "330"
click at [494, 473] on div "Add Rate" at bounding box center [360, 472] width 366 height 13
click at [468, 423] on span "%" at bounding box center [470, 424] width 17 height 9
click at [466, 440] on li "£" at bounding box center [472, 445] width 20 height 11
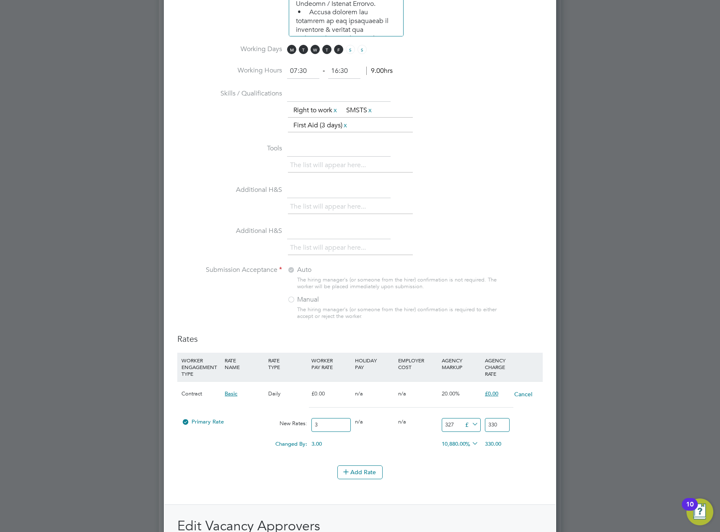
click at [462, 426] on span "£" at bounding box center [470, 424] width 17 height 9
click at [457, 427] on input "327" at bounding box center [461, 425] width 39 height 14
drag, startPoint x: 457, startPoint y: 427, endPoint x: 440, endPoint y: 431, distance: 17.2
click at [440, 431] on div "10900 327 £" at bounding box center [461, 425] width 43 height 22
type input "0"
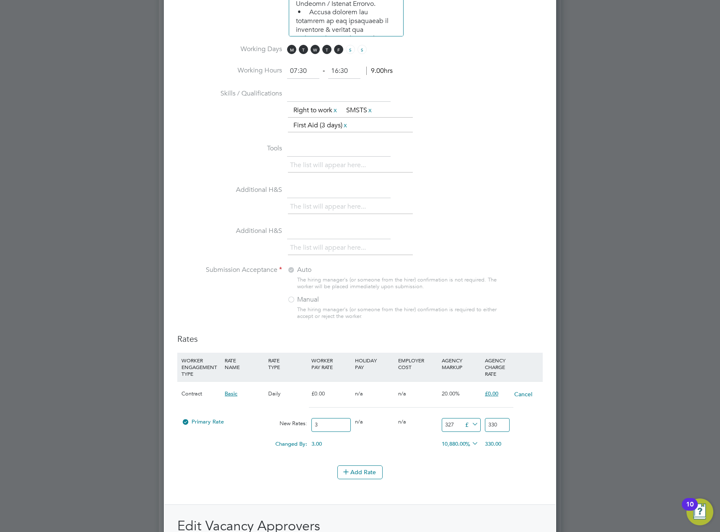
type input "3"
click at [493, 427] on input "3" at bounding box center [497, 425] width 25 height 14
type input "30"
type input "33"
type input "327"
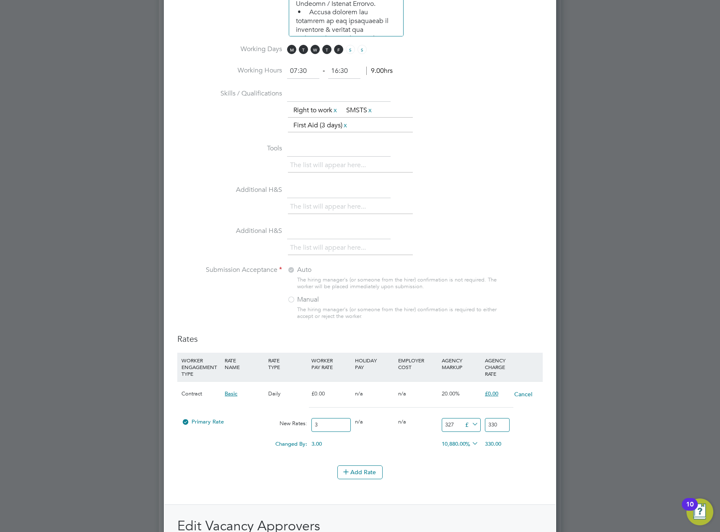
type input "330"
click at [500, 454] on div "Changed By: 3.00 0.00 0.00 10,880.00 327 % 330.00" at bounding box center [360, 446] width 366 height 21
click at [327, 424] on input "3" at bounding box center [331, 425] width 39 height 14
drag, startPoint x: 323, startPoint y: 424, endPoint x: 303, endPoint y: 428, distance: 20.0
click at [303, 428] on div "Primary Rate New Rates: 3 0 n/a 0 n/a 10900 327 £ 330" at bounding box center [360, 425] width 366 height 22
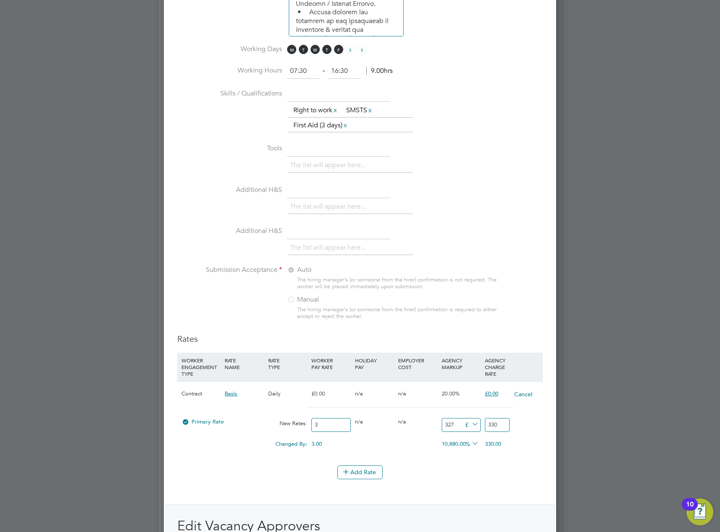
click at [303, 428] on div "New Rates:" at bounding box center [287, 424] width 43 height 16
click at [313, 75] on input "07:30" at bounding box center [303, 71] width 32 height 15
type input "0"
click at [349, 74] on input at bounding box center [344, 71] width 32 height 15
type input "18:00"
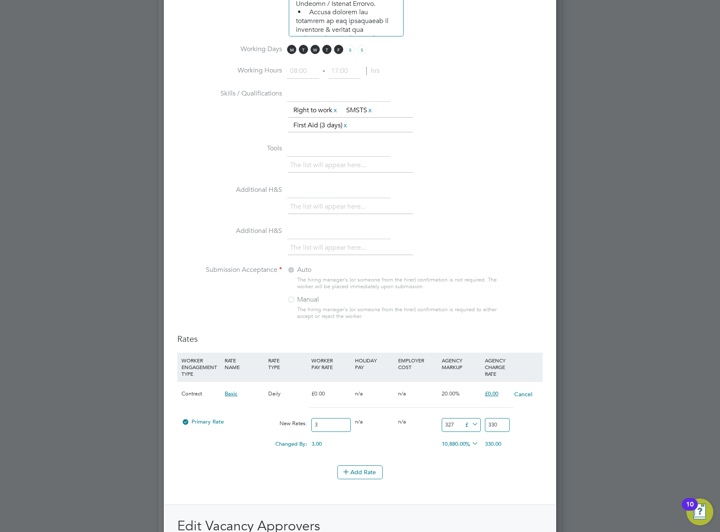
click at [345, 73] on input at bounding box center [344, 71] width 32 height 15
type input "18:00"
click at [311, 67] on input at bounding box center [303, 71] width 32 height 15
type input "08:00"
type input "18:00"
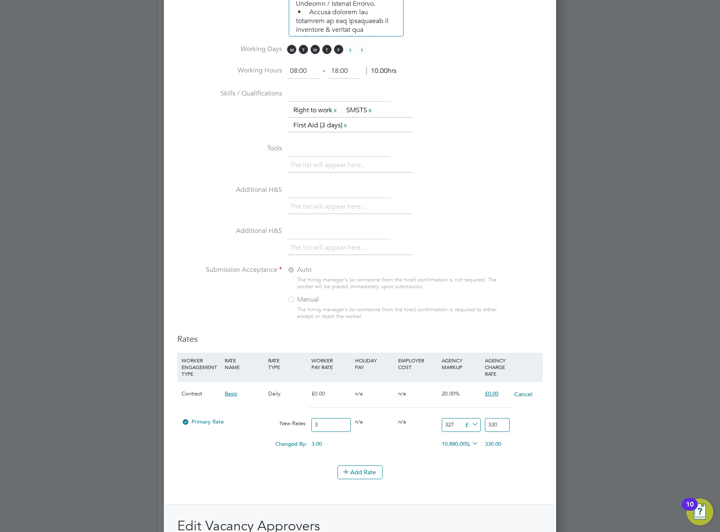
click at [410, 97] on li "Skills / Qualifications The list will appear here... Right to work x SMSTS x Fi…" at bounding box center [360, 114] width 366 height 55
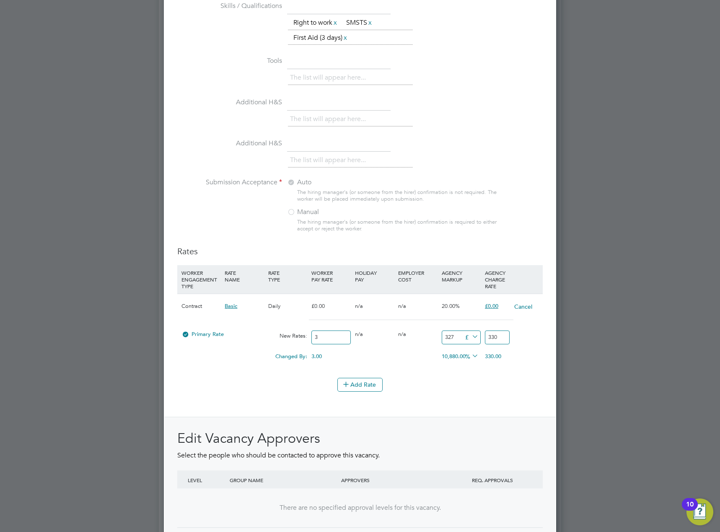
scroll to position [829, 0]
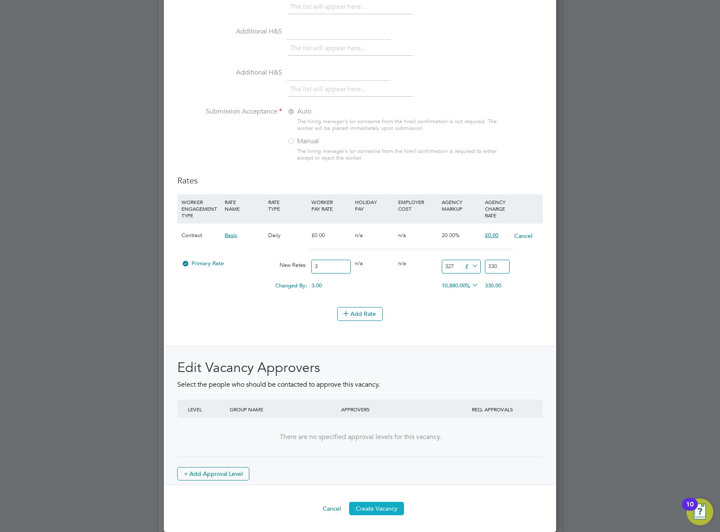
click at [384, 508] on button "Create Vacancy" at bounding box center [376, 508] width 55 height 13
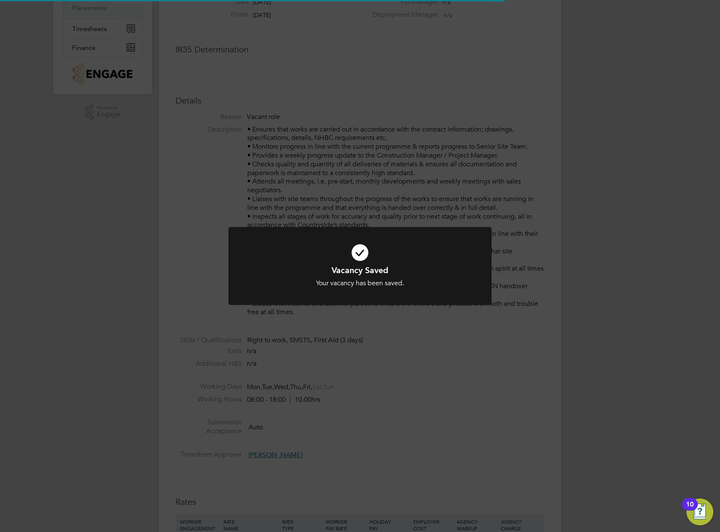
scroll to position [25, 59]
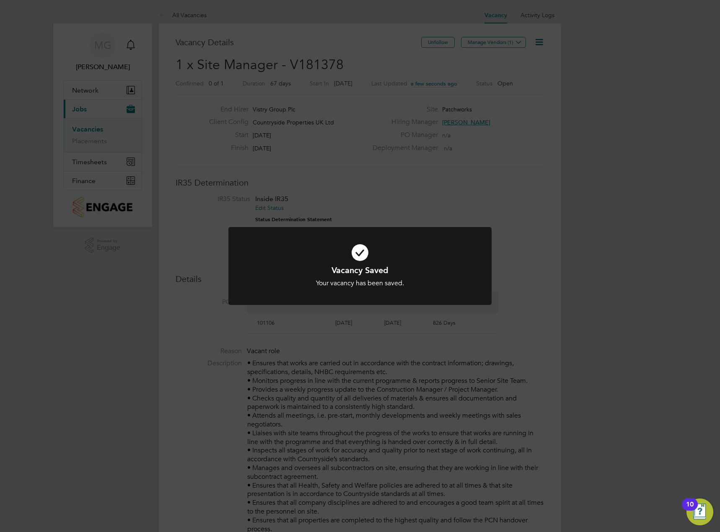
click at [492, 67] on div "Vacancy Saved Your vacancy has been saved. Cancel Okay" at bounding box center [360, 266] width 720 height 532
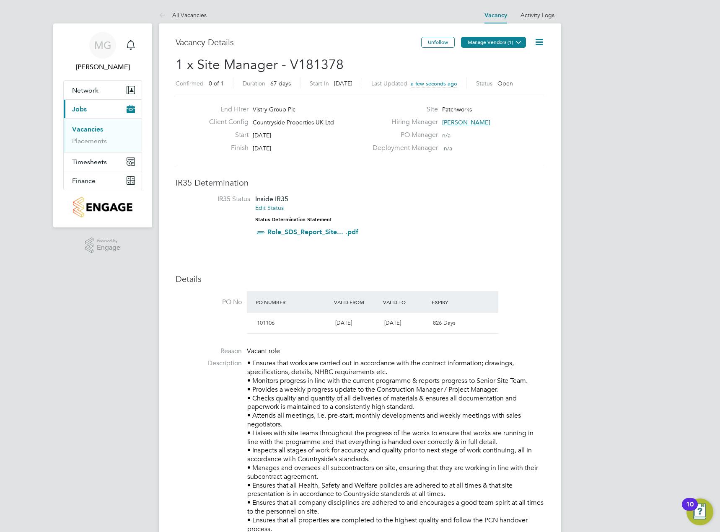
click at [490, 45] on button "Manage Vendors (1)" at bounding box center [493, 42] width 65 height 11
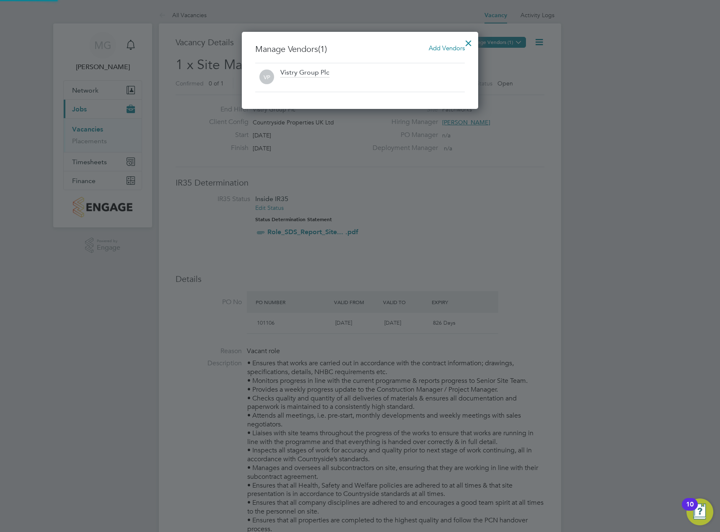
scroll to position [78, 237]
click at [446, 44] on div "Add Vendors" at bounding box center [447, 48] width 36 height 9
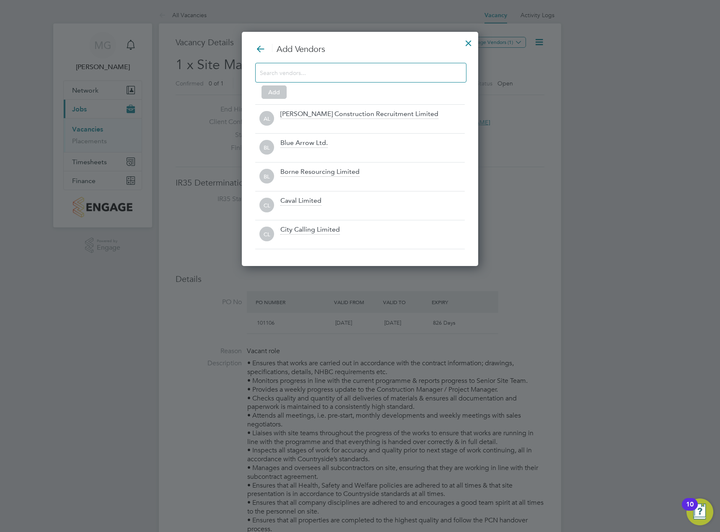
scroll to position [235, 237]
click at [340, 73] on input at bounding box center [354, 72] width 189 height 11
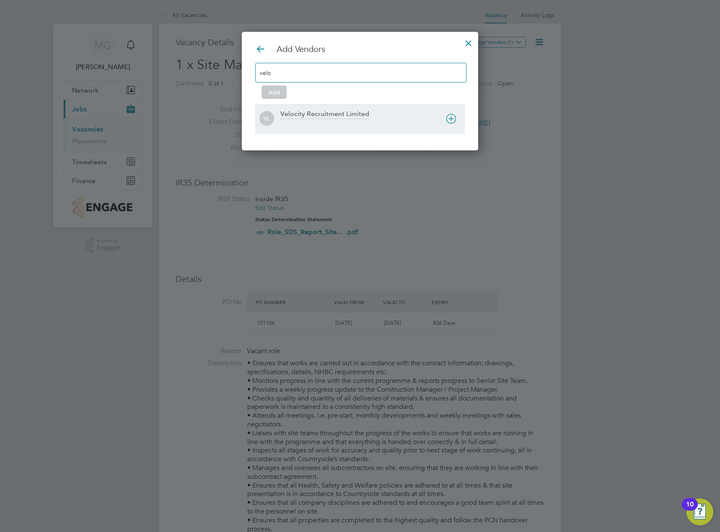
type input "velo"
click at [449, 114] on icon at bounding box center [451, 119] width 10 height 10
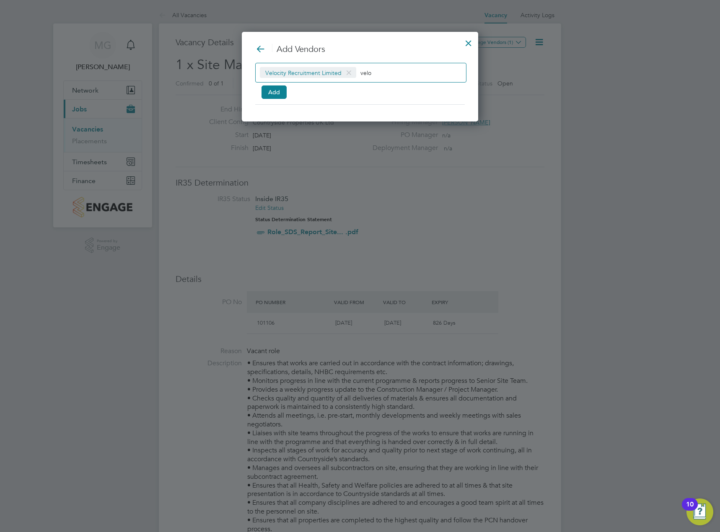
click at [290, 95] on div "Velocity Recruitment Limited velo Add" at bounding box center [360, 79] width 210 height 33
click at [283, 95] on button "Add" at bounding box center [274, 92] width 25 height 13
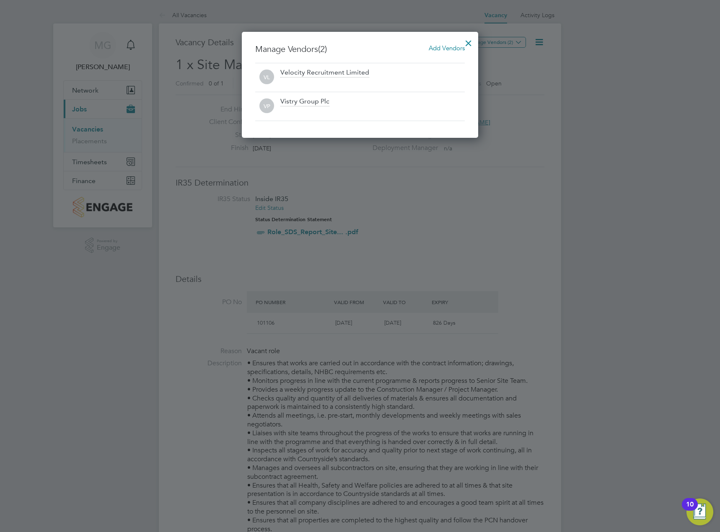
click at [467, 44] on div at bounding box center [468, 41] width 15 height 15
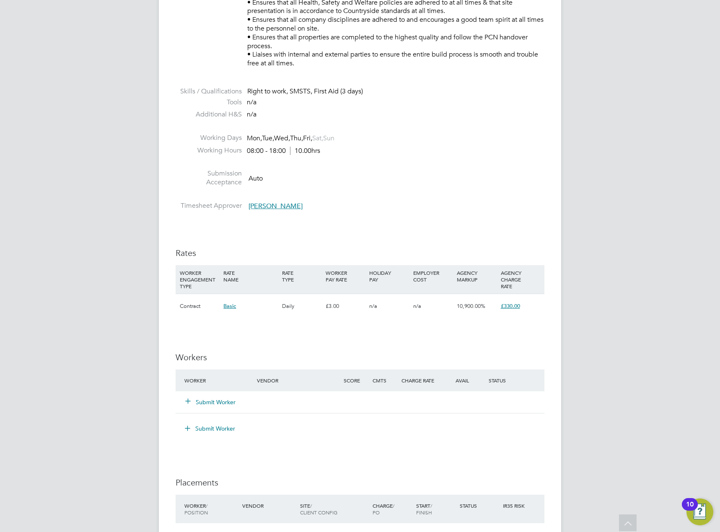
scroll to position [587, 0]
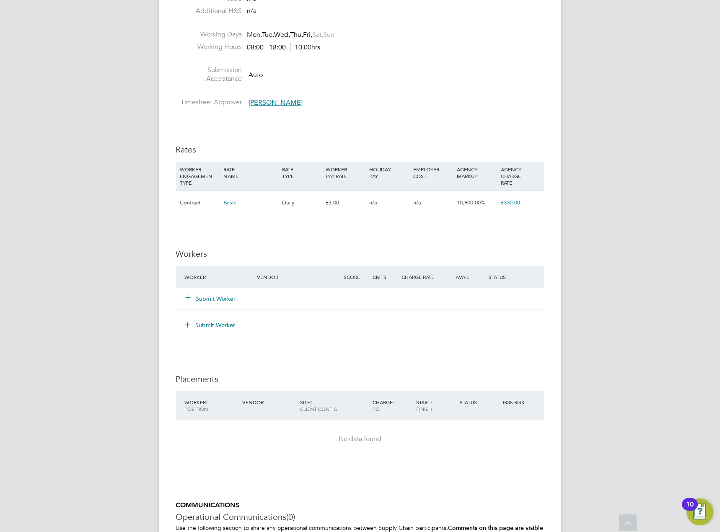
click at [459, 201] on span "10,900.00%" at bounding box center [471, 202] width 29 height 7
click at [462, 206] on div "10,900.00%" at bounding box center [477, 203] width 44 height 24
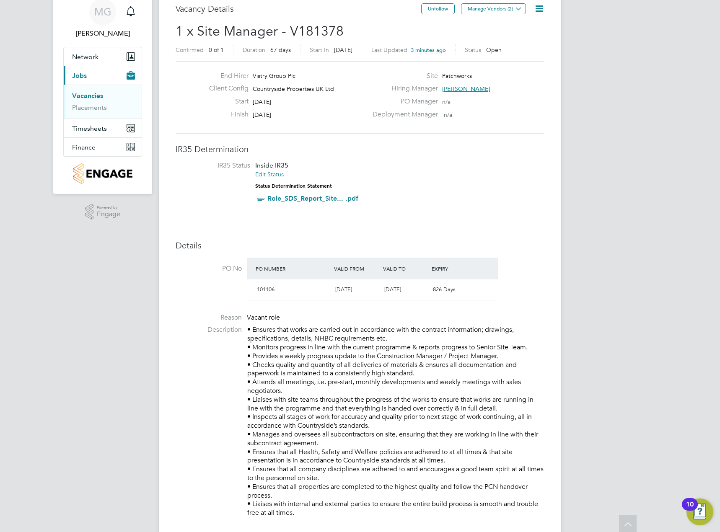
scroll to position [19, 0]
